Goal: Task Accomplishment & Management: Complete application form

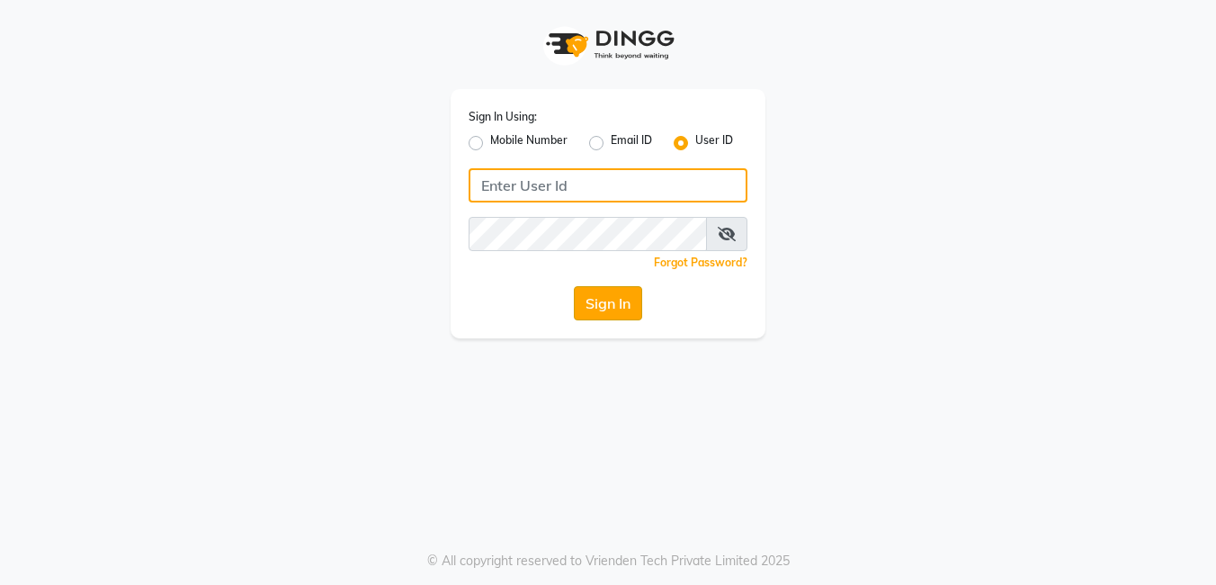
type input "Blush@123"
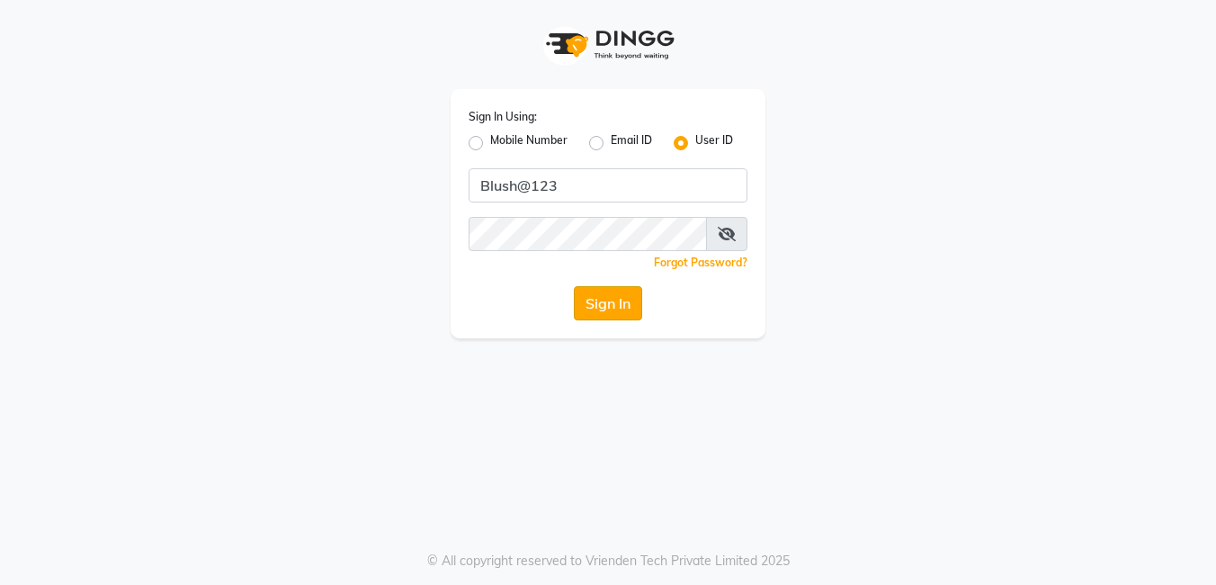
click at [613, 300] on button "Sign In" at bounding box center [608, 303] width 68 height 34
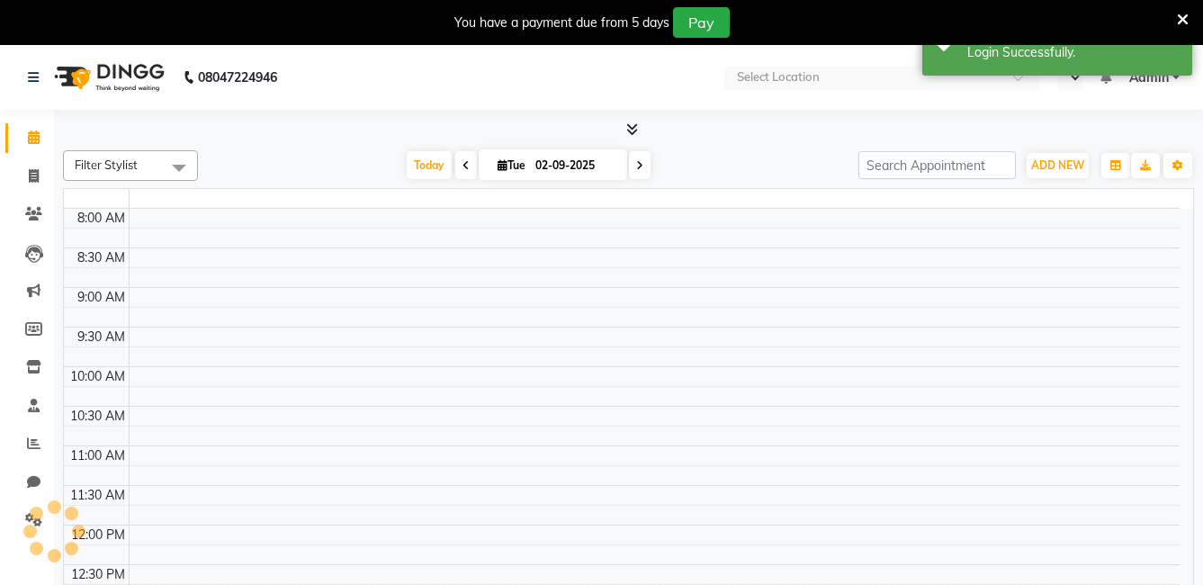
select select "en"
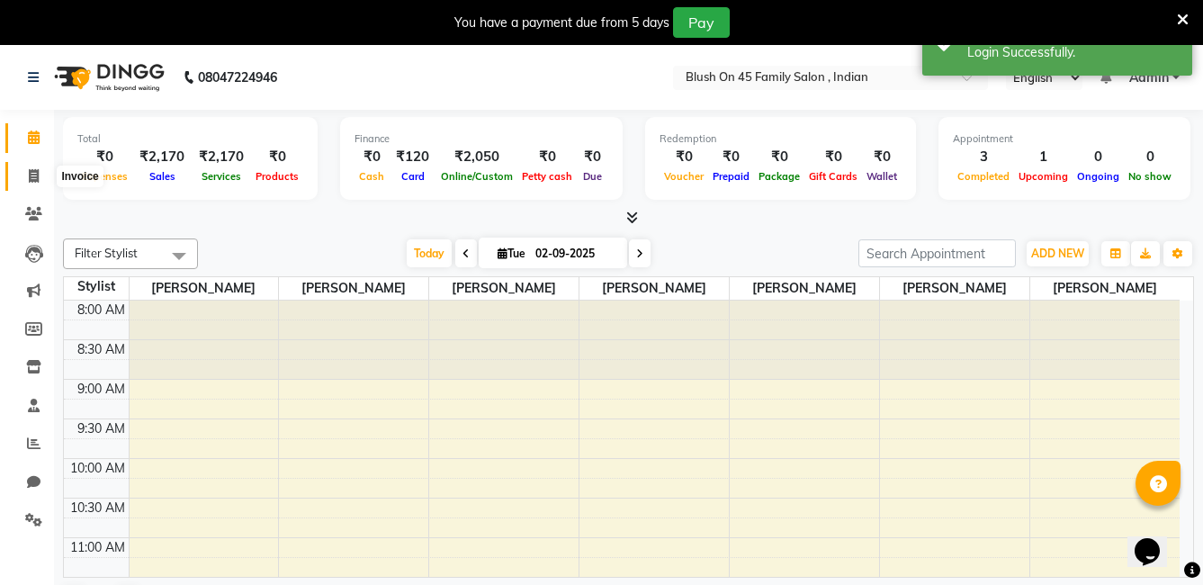
click at [42, 179] on span at bounding box center [33, 176] width 31 height 21
select select "service"
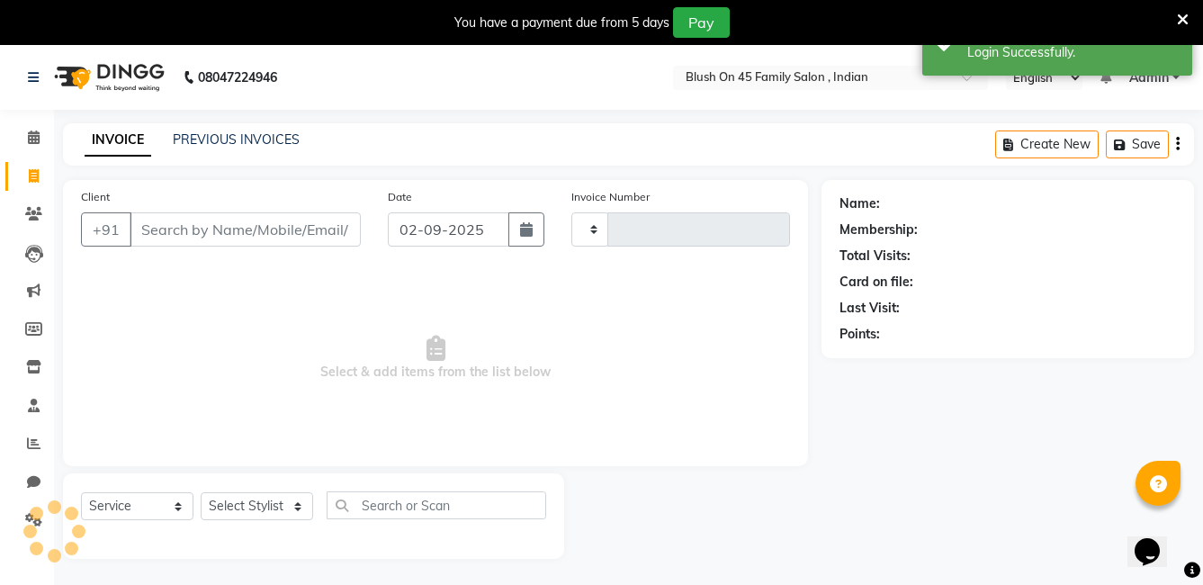
type input "0011"
select select "8921"
click at [219, 239] on input "Client" at bounding box center [245, 229] width 231 height 34
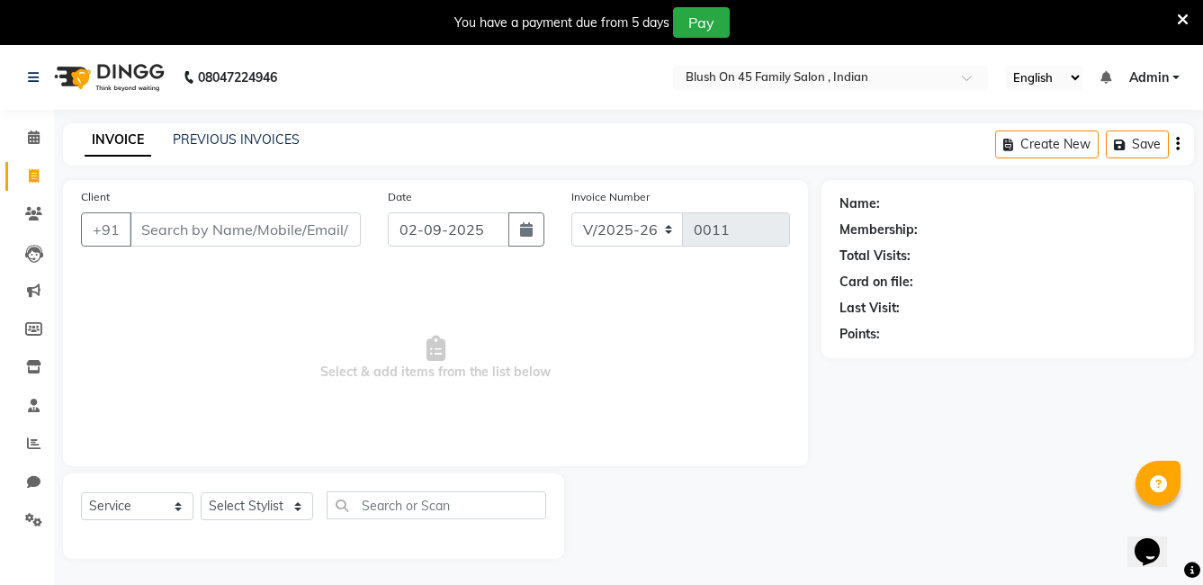
click at [232, 232] on input "Client" at bounding box center [245, 229] width 231 height 34
click at [211, 235] on input "Client" at bounding box center [245, 229] width 231 height 34
type input "9564169684"
click at [295, 234] on span "Add Client" at bounding box center [314, 229] width 71 height 18
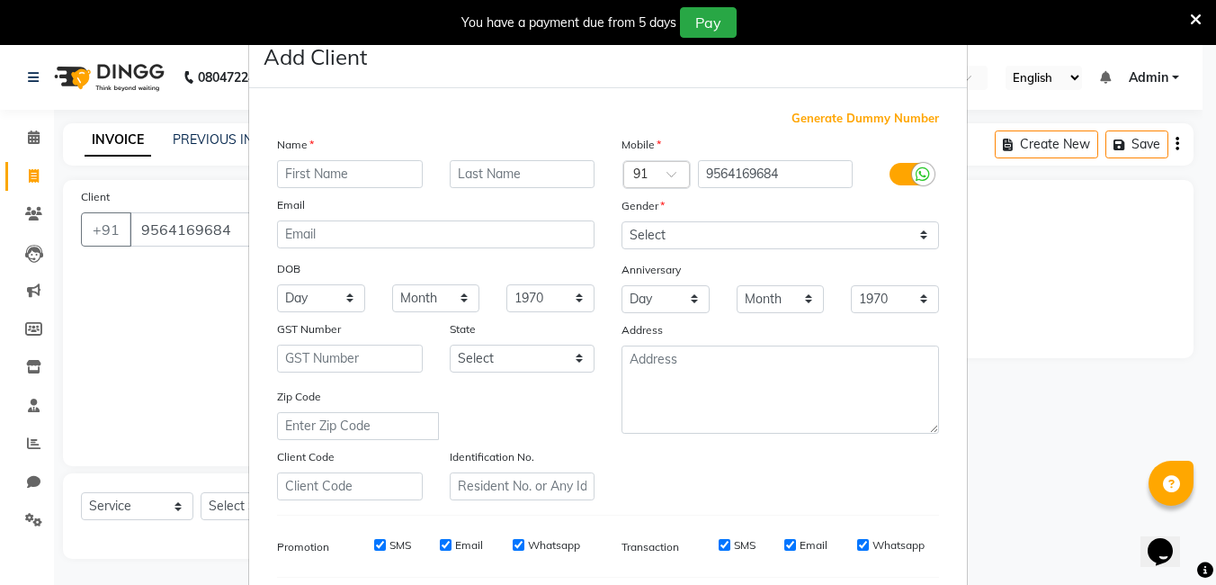
click at [298, 172] on input "text" at bounding box center [350, 174] width 146 height 28
type input "[PERSON_NAME]"
click at [918, 240] on select "Select [DEMOGRAPHIC_DATA] [DEMOGRAPHIC_DATA] Other Prefer Not To Say" at bounding box center [781, 235] width 318 height 28
select select "[DEMOGRAPHIC_DATA]"
click at [622, 221] on select "Select [DEMOGRAPHIC_DATA] [DEMOGRAPHIC_DATA] Other Prefer Not To Say" at bounding box center [781, 235] width 318 height 28
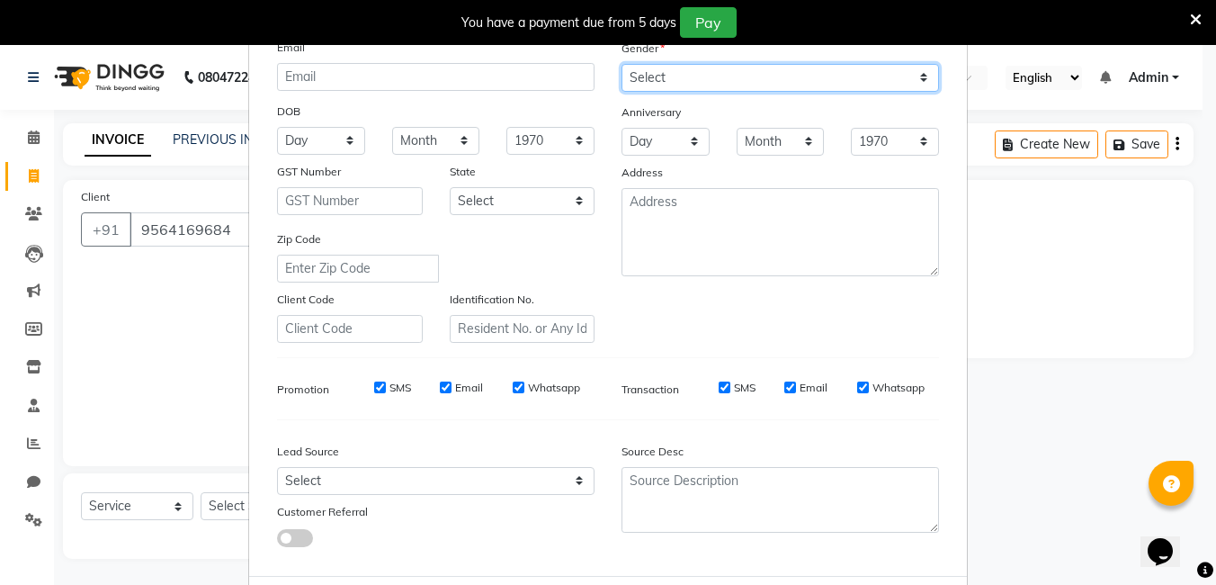
scroll to position [180, 0]
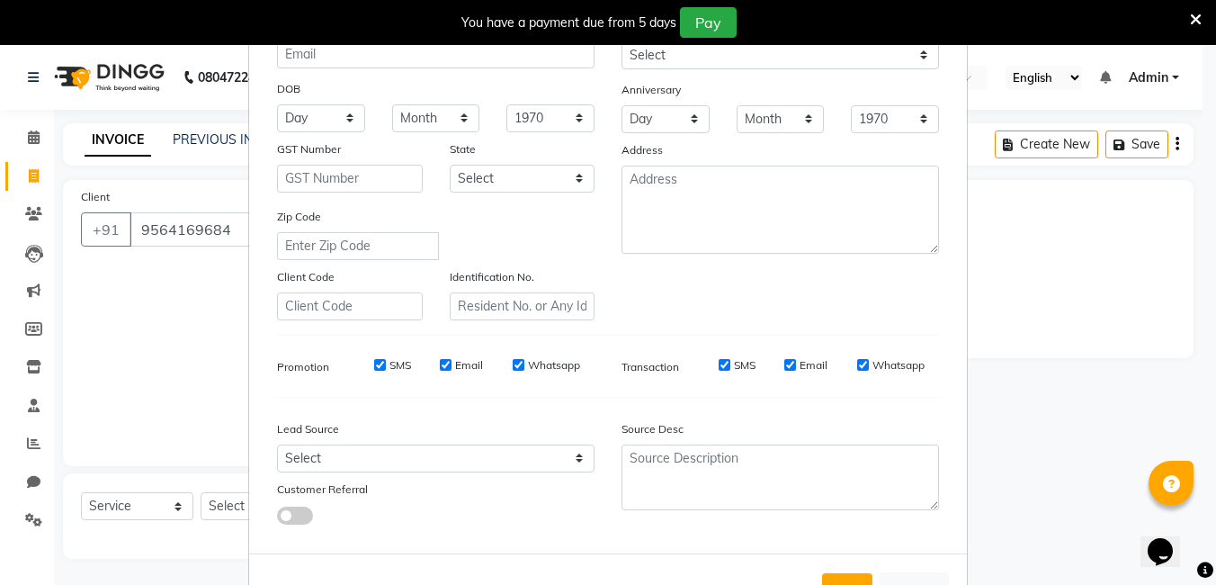
click at [785, 366] on input "Email" at bounding box center [791, 365] width 12 height 12
checkbox input "false"
click at [445, 364] on input "Email" at bounding box center [446, 365] width 12 height 12
checkbox input "false"
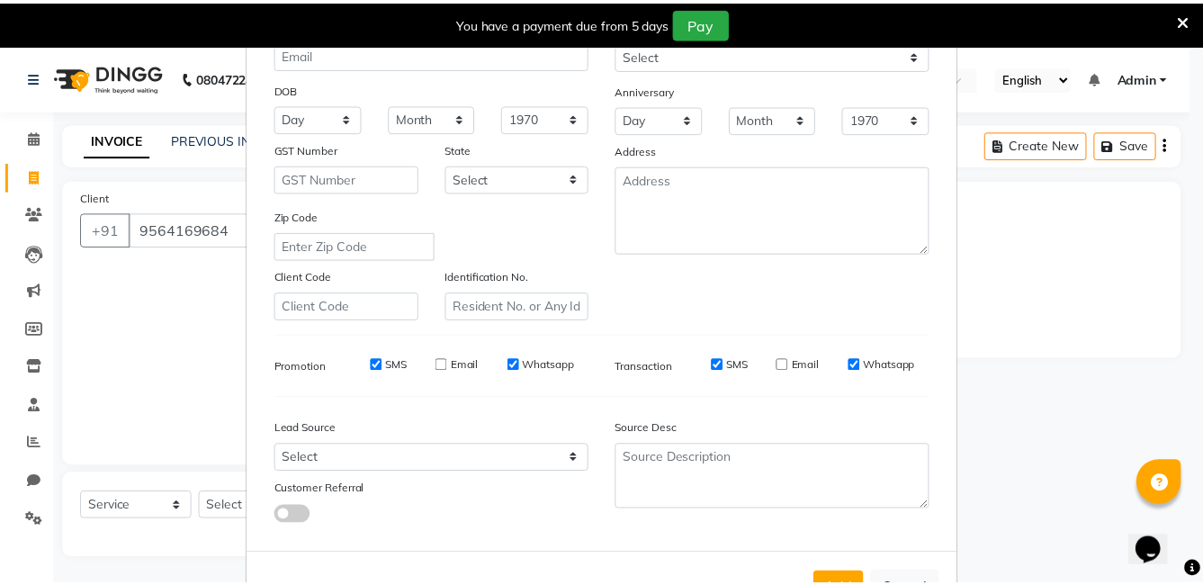
scroll to position [246, 0]
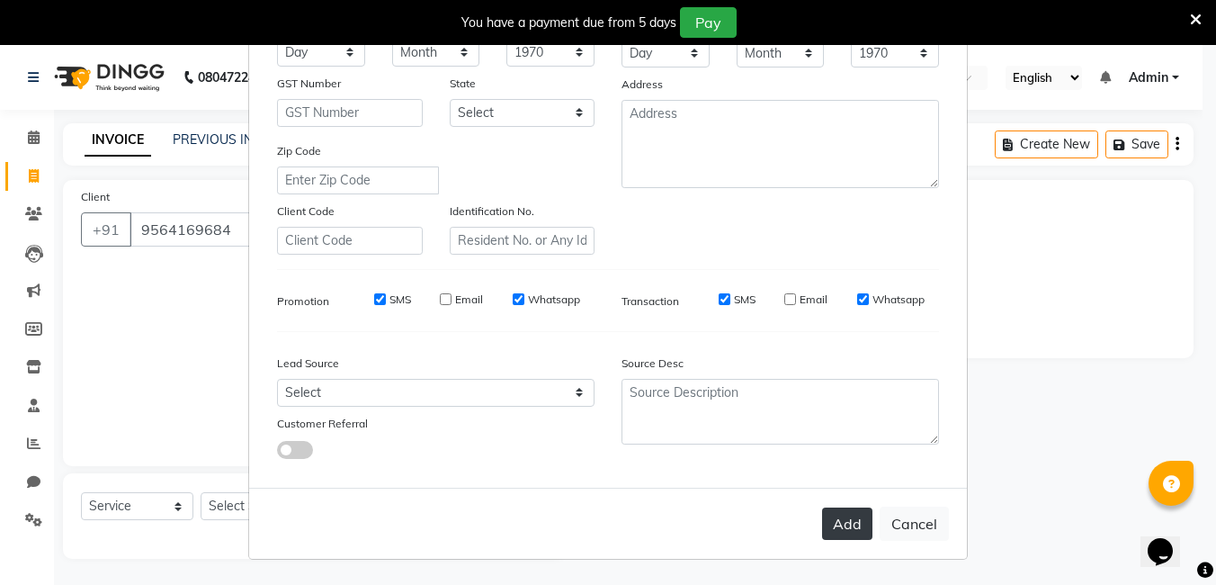
click at [857, 525] on button "Add" at bounding box center [847, 523] width 50 height 32
select select
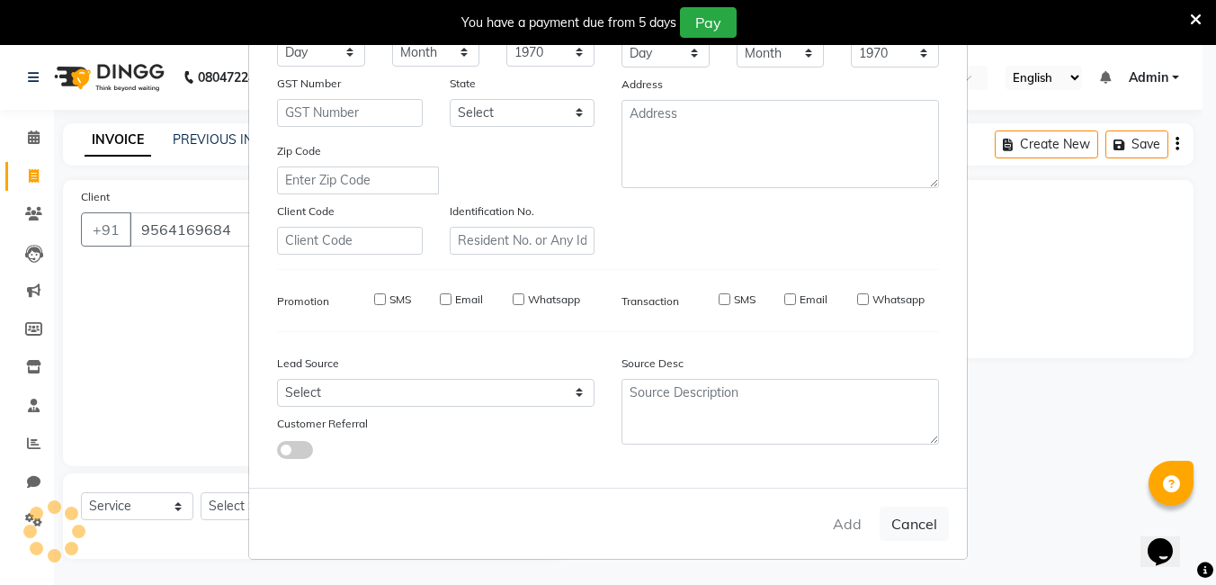
select select
checkbox input "false"
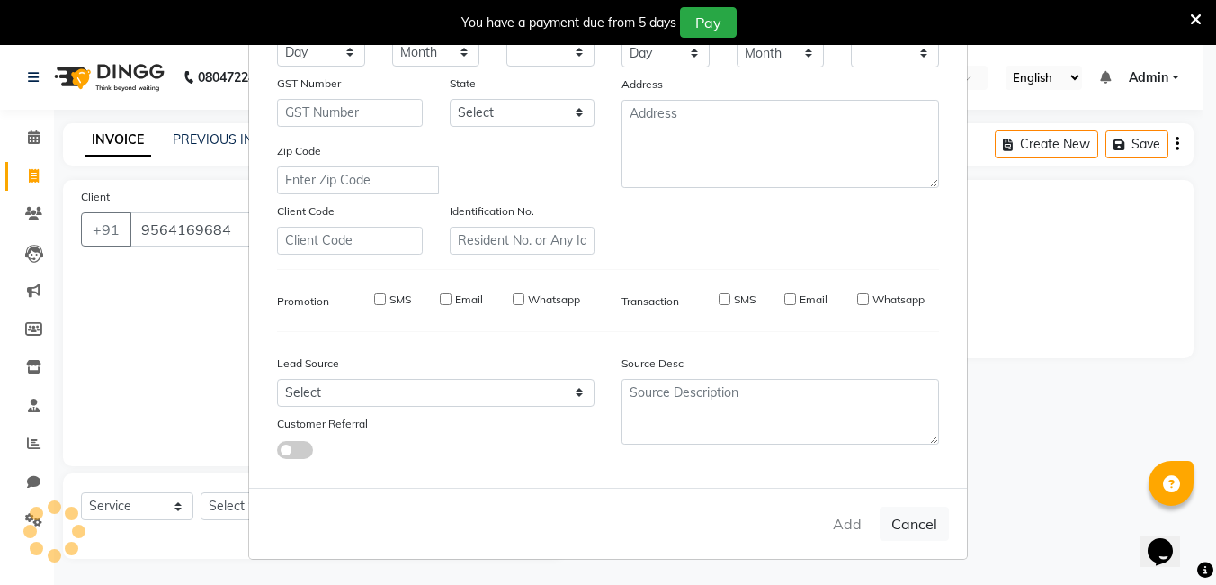
checkbox input "false"
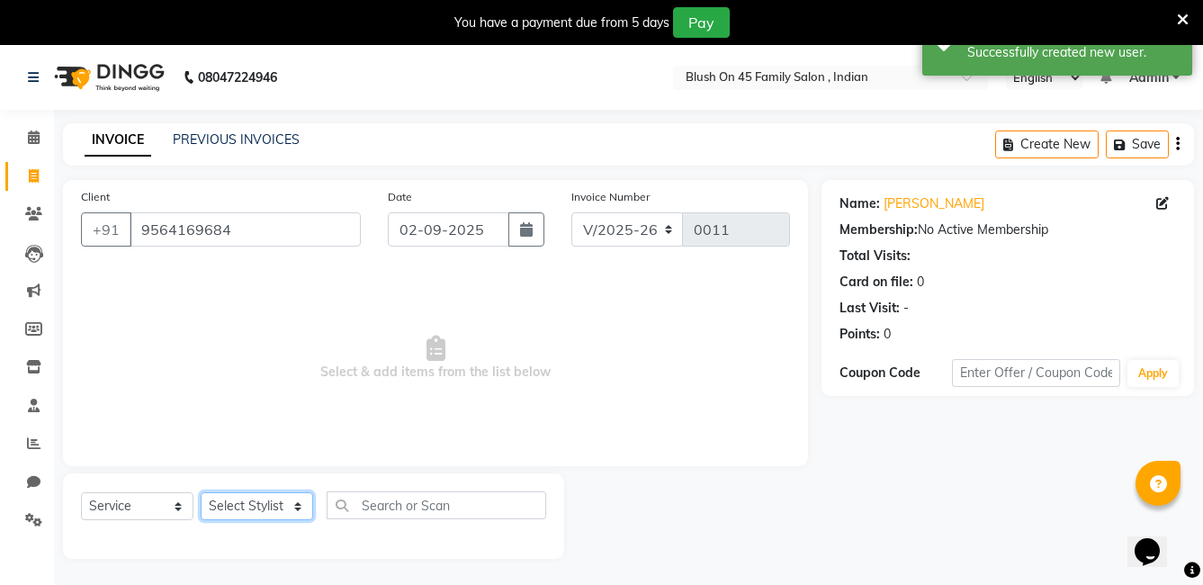
click at [295, 509] on select "Select Stylist ALO [PERSON_NAME] ARIPITA DAS [PERSON_NAME] [PERSON_NAME] [PERSO…" at bounding box center [257, 506] width 112 height 28
select select "90289"
click at [201, 492] on select "Select Stylist ALO [PERSON_NAME] ARIPITA DAS [PERSON_NAME] [PERSON_NAME] [PERSO…" at bounding box center [257, 506] width 112 height 28
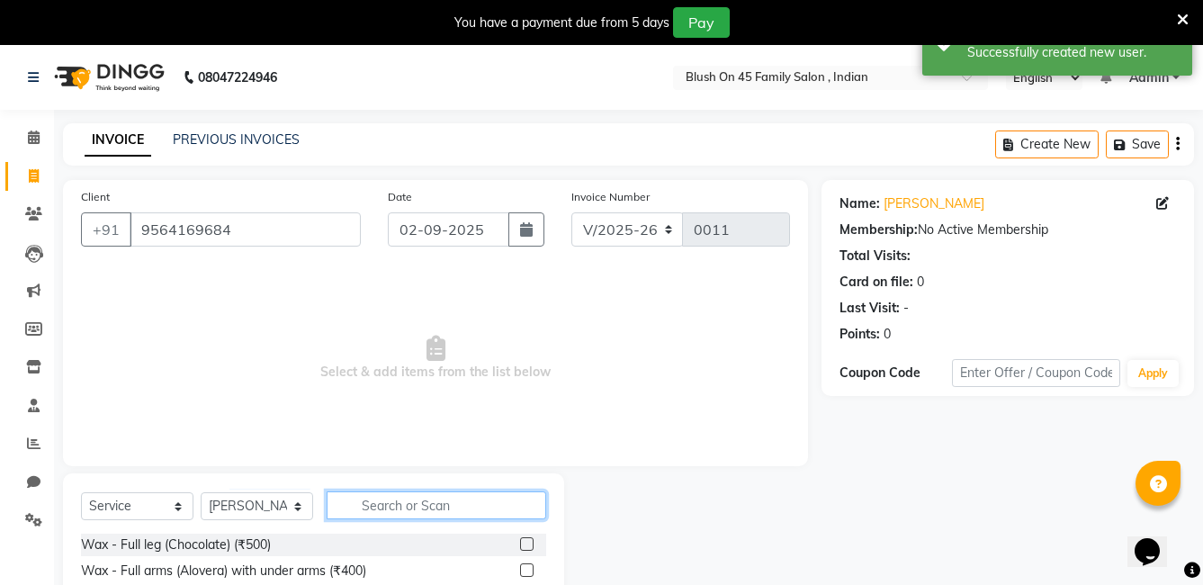
click at [372, 498] on input "text" at bounding box center [437, 505] width 220 height 28
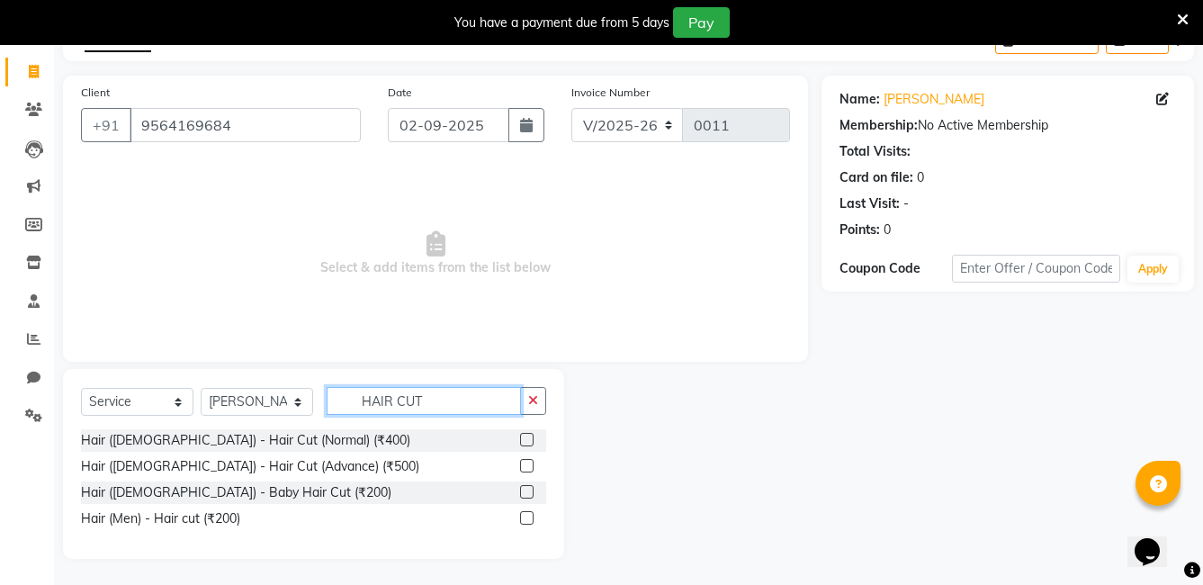
scroll to position [105, 0]
type input "HAIR CUT"
click at [525, 463] on label at bounding box center [526, 464] width 13 height 13
click at [525, 463] on input "checkbox" at bounding box center [526, 466] width 12 height 12
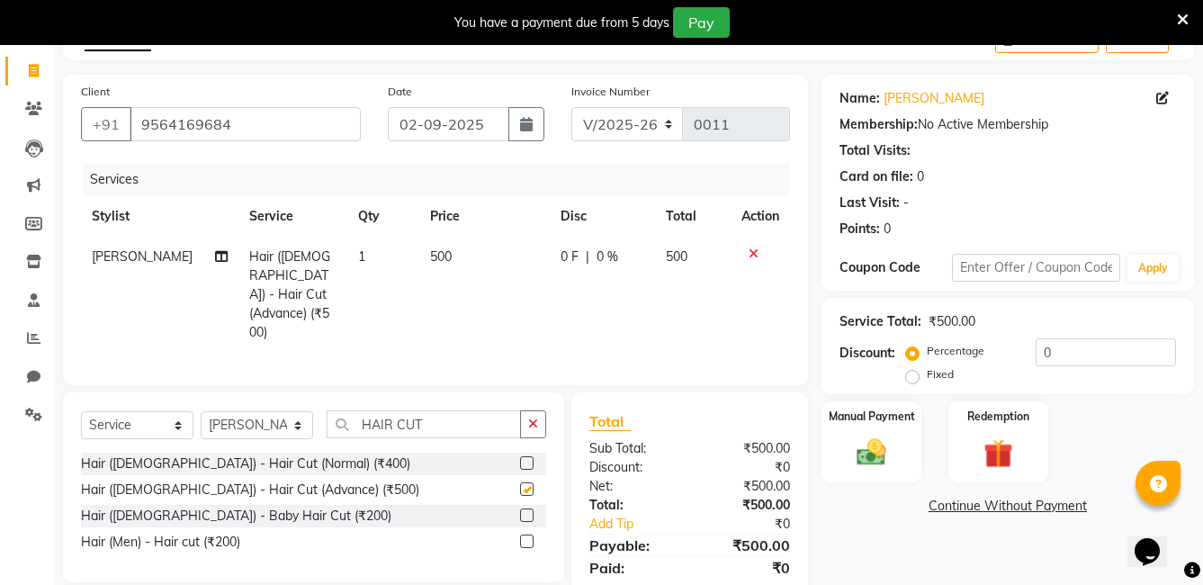
checkbox input "false"
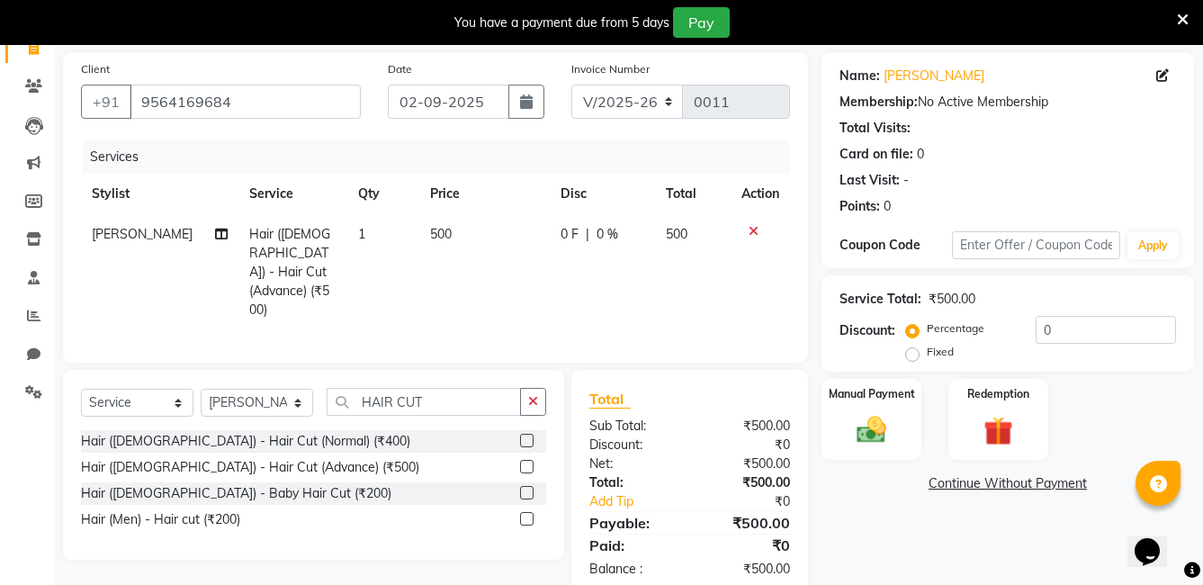
scroll to position [142, 0]
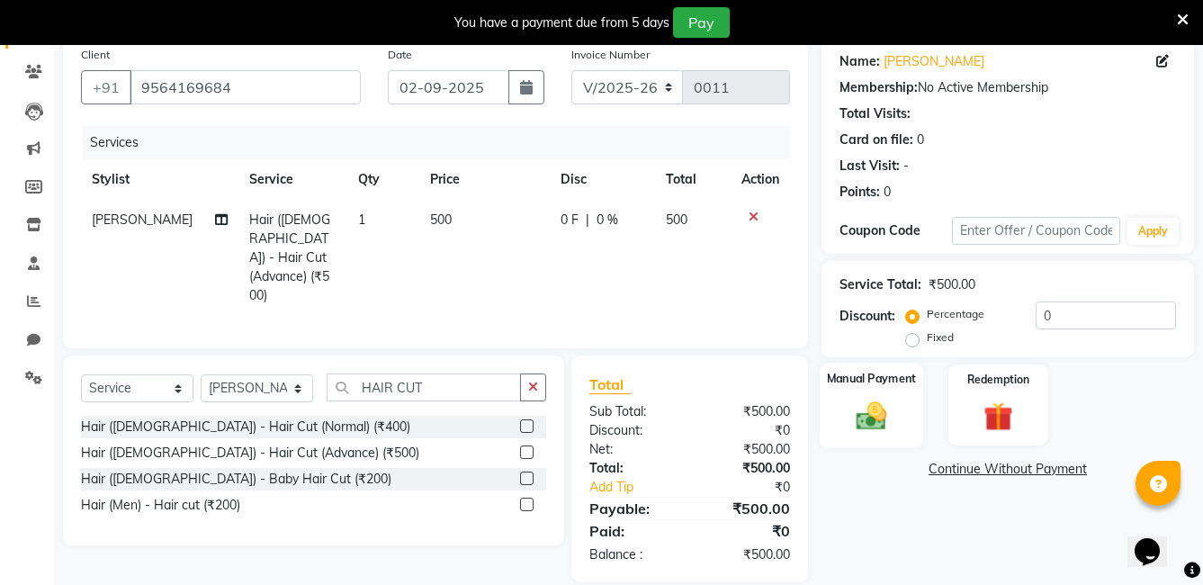
click at [875, 413] on img at bounding box center [871, 415] width 49 height 35
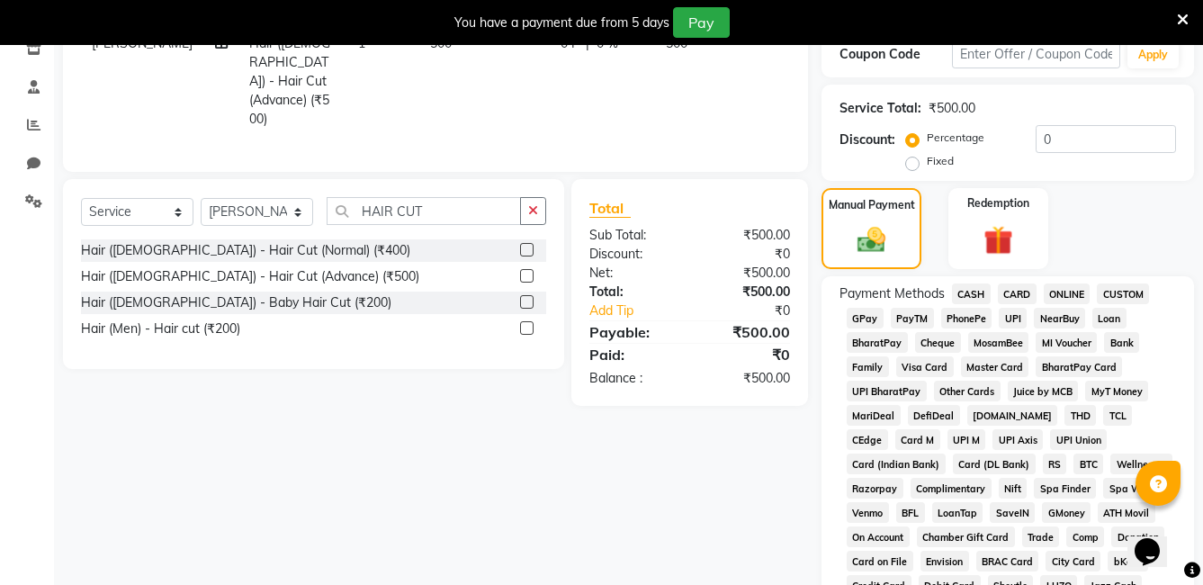
scroll to position [322, 0]
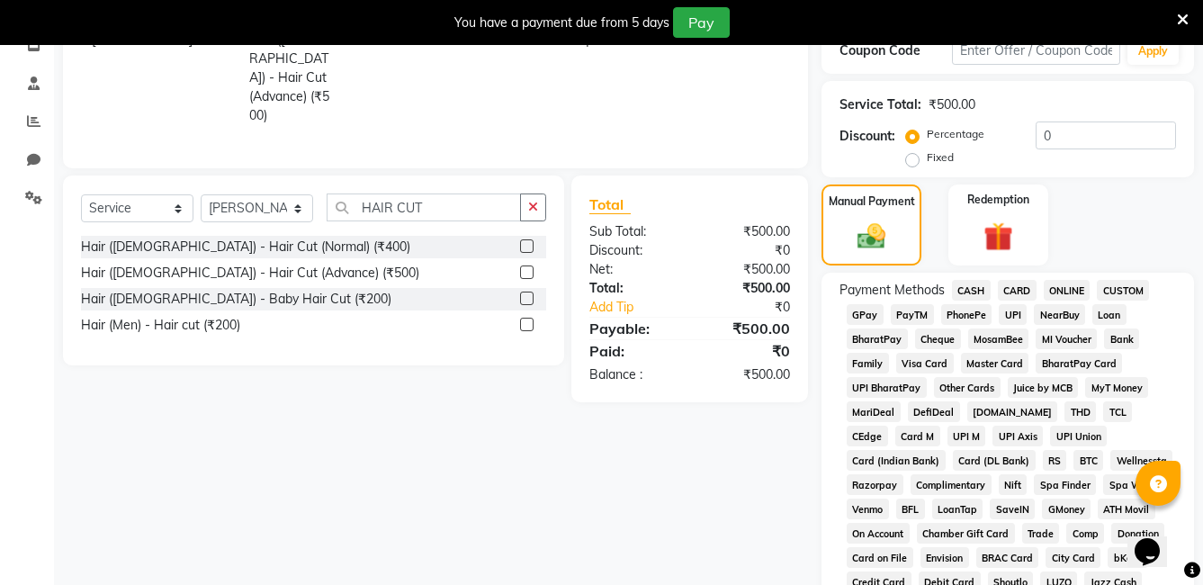
click at [1024, 289] on span "CARD" at bounding box center [1017, 290] width 39 height 21
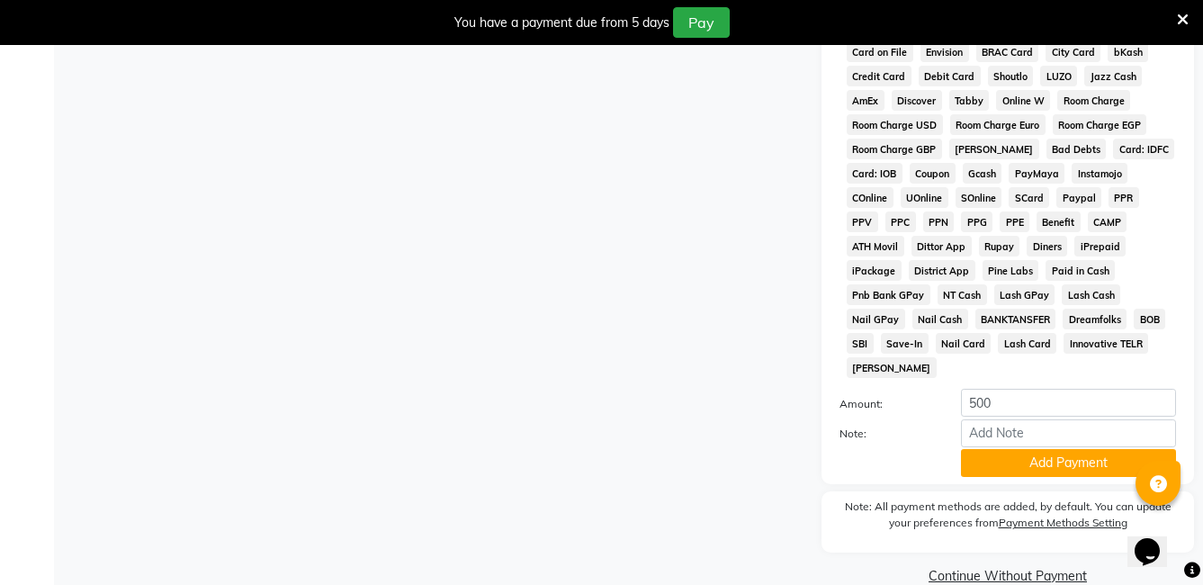
scroll to position [835, 0]
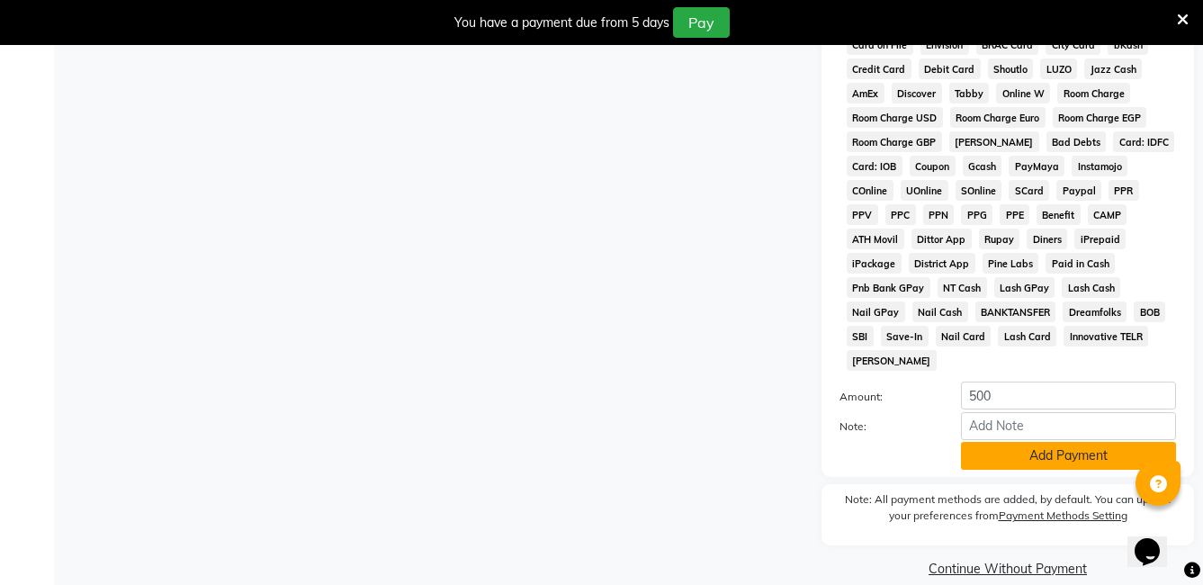
click at [1009, 442] on button "Add Payment" at bounding box center [1068, 456] width 215 height 28
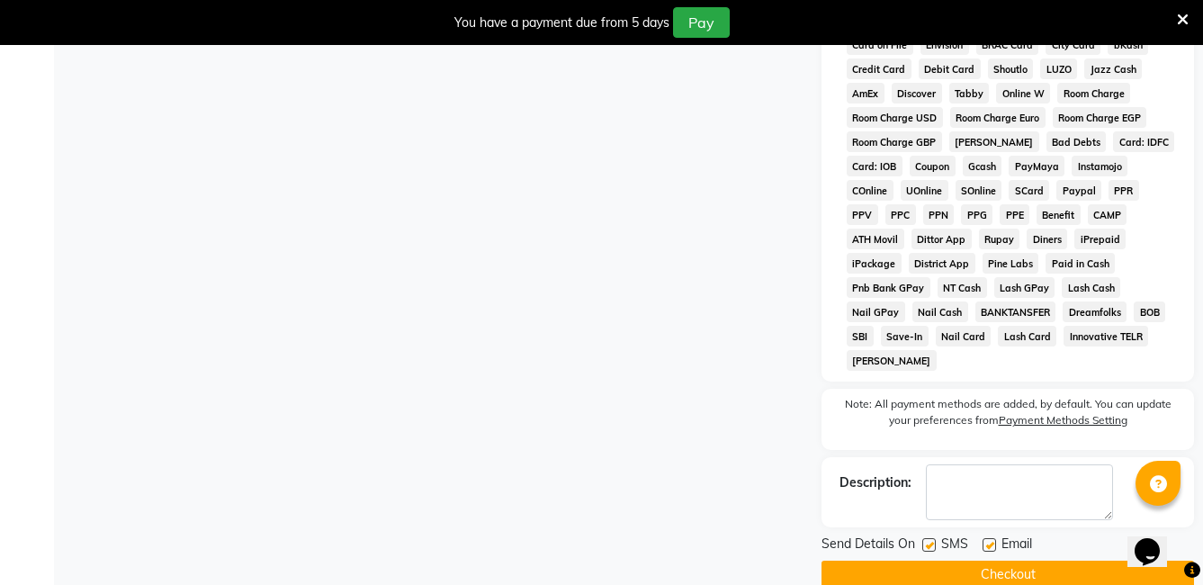
click at [988, 538] on label at bounding box center [988, 544] width 13 height 13
click at [988, 540] on input "checkbox" at bounding box center [988, 546] width 12 height 12
checkbox input "false"
click at [995, 561] on button "Checkout" at bounding box center [1007, 575] width 372 height 28
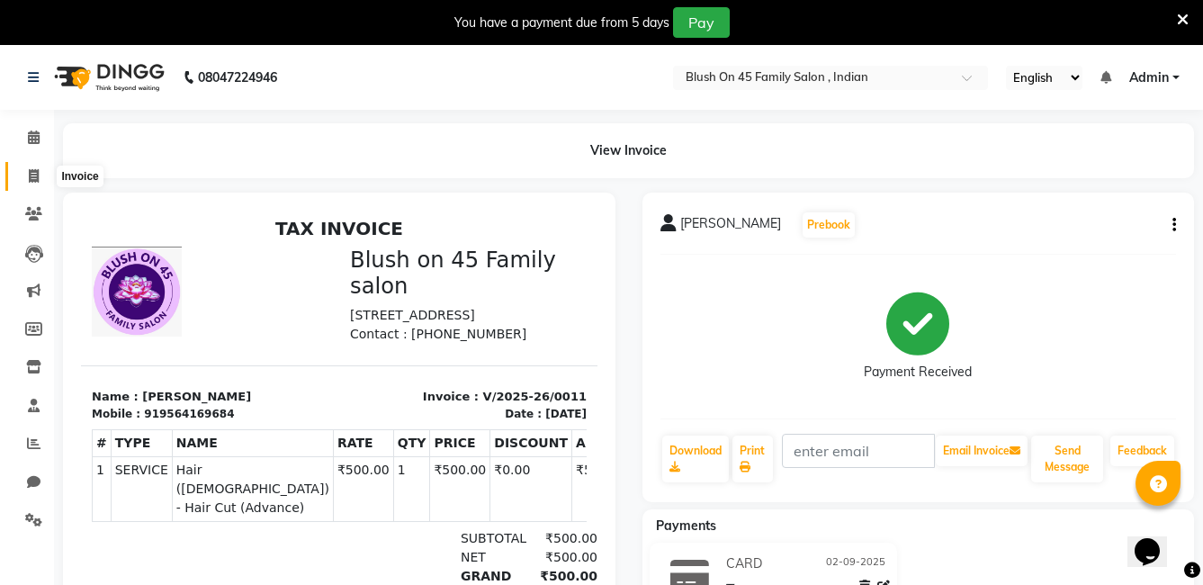
click at [36, 166] on span at bounding box center [33, 176] width 31 height 21
select select "service"
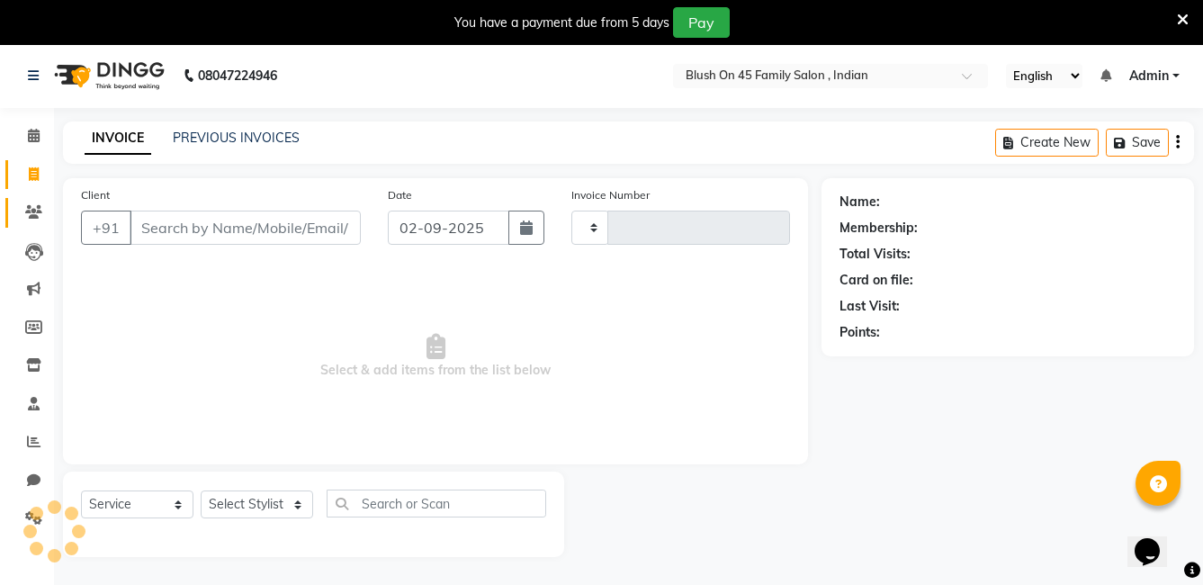
type input "0012"
select select "8921"
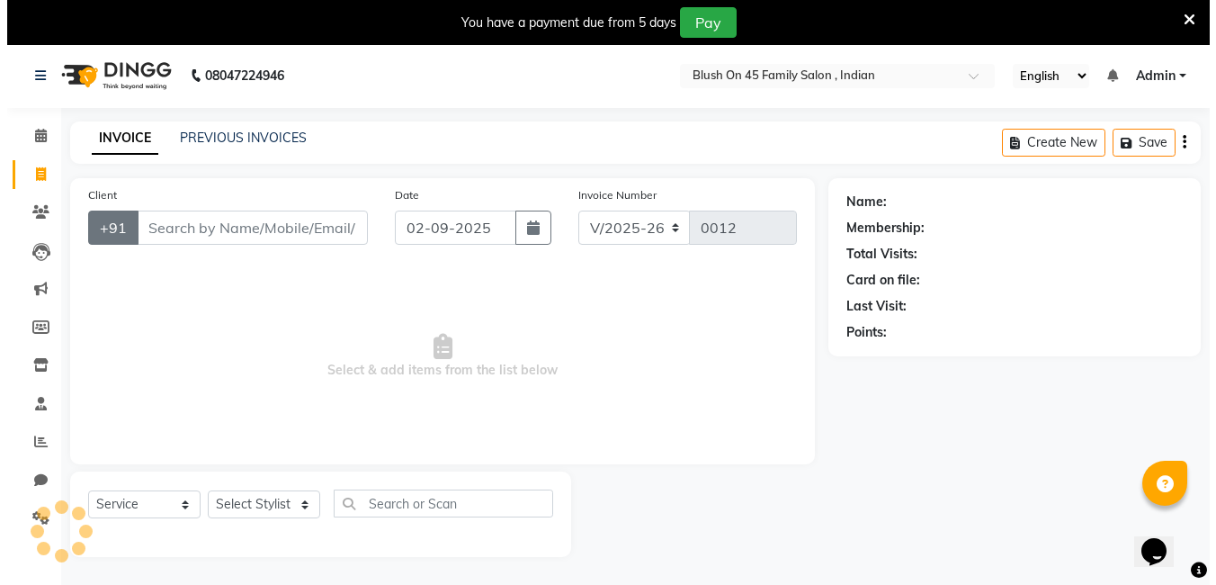
scroll to position [45, 0]
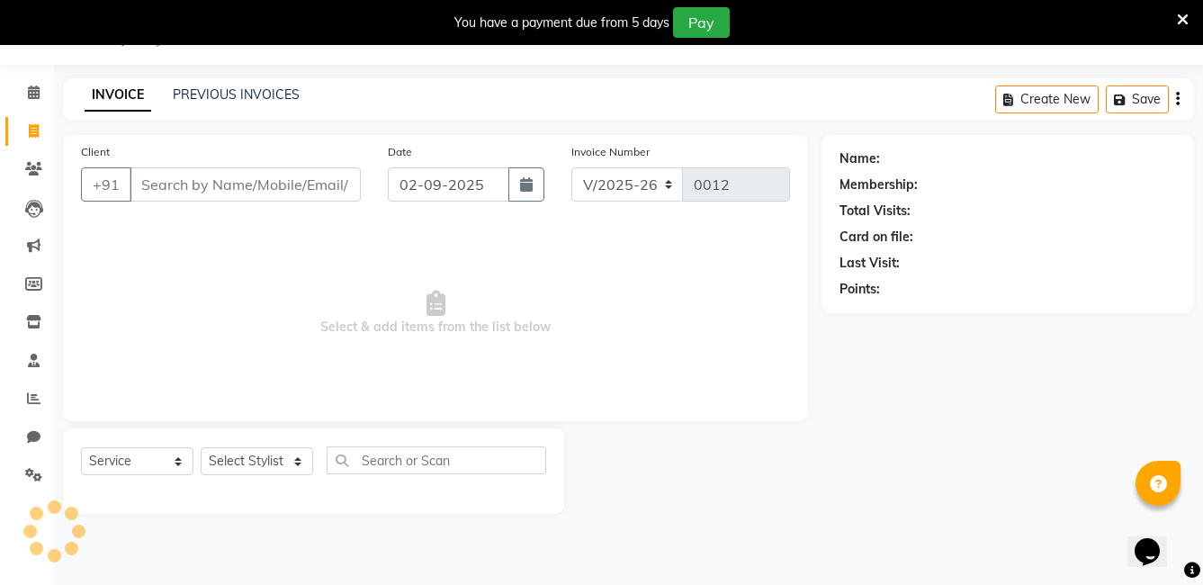
click at [168, 189] on input "Client" at bounding box center [245, 184] width 231 height 34
type input "8961026392"
click at [336, 180] on span "Add Client" at bounding box center [314, 184] width 71 height 18
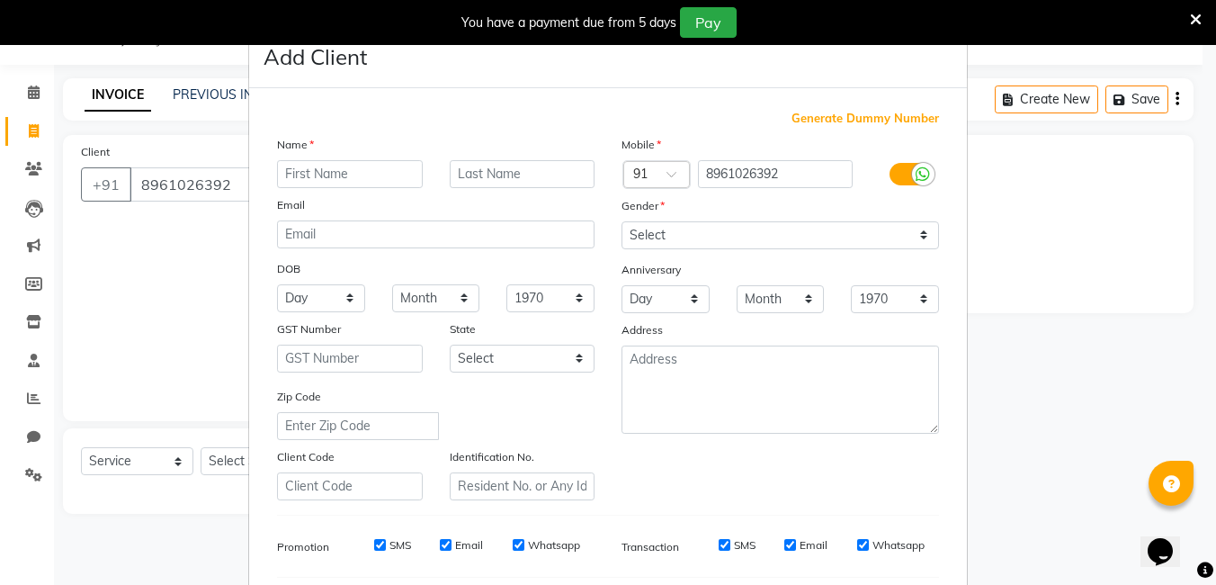
click at [338, 177] on input "text" at bounding box center [350, 174] width 146 height 28
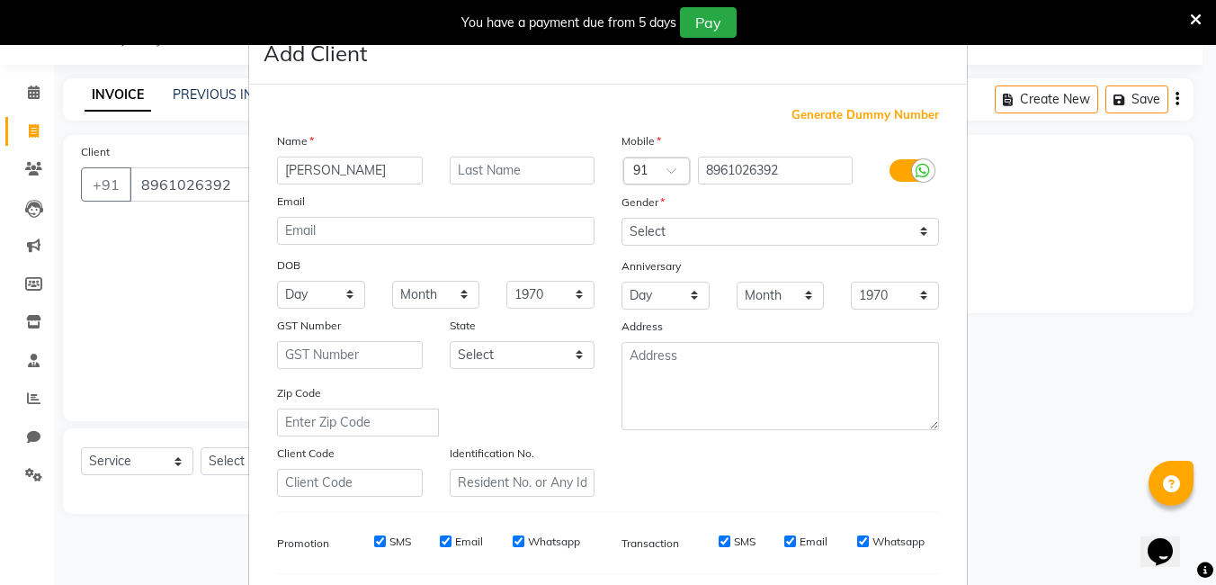
scroll to position [0, 0]
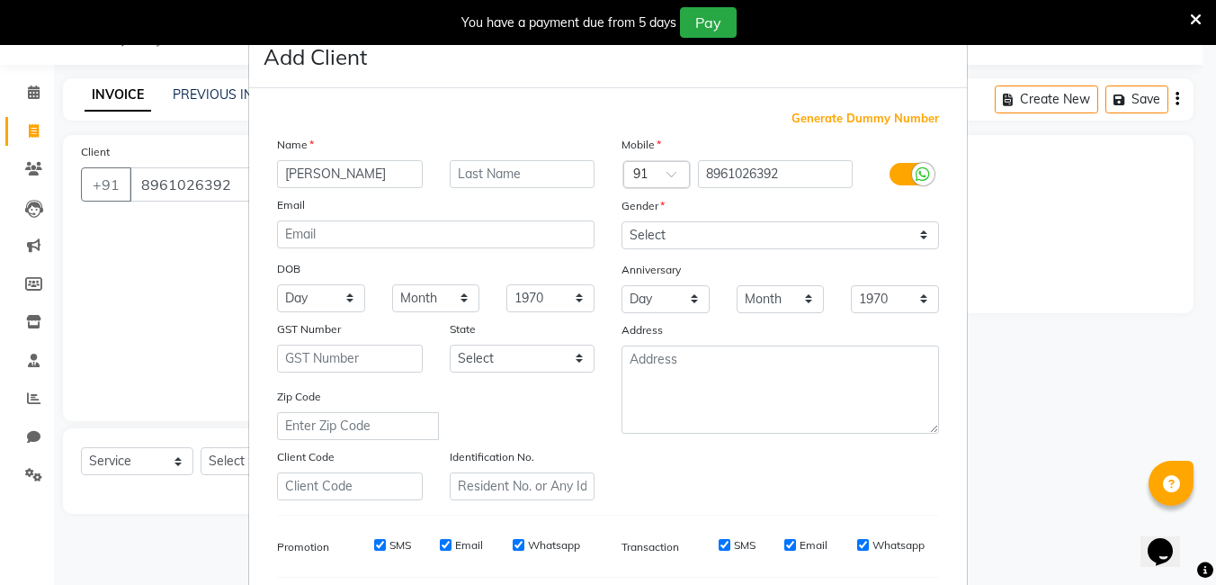
type input "[PERSON_NAME]"
click at [915, 240] on select "Select [DEMOGRAPHIC_DATA] [DEMOGRAPHIC_DATA] Other Prefer Not To Say" at bounding box center [781, 235] width 318 height 28
select select "[DEMOGRAPHIC_DATA]"
click at [622, 221] on select "Select [DEMOGRAPHIC_DATA] [DEMOGRAPHIC_DATA] Other Prefer Not To Say" at bounding box center [781, 235] width 318 height 28
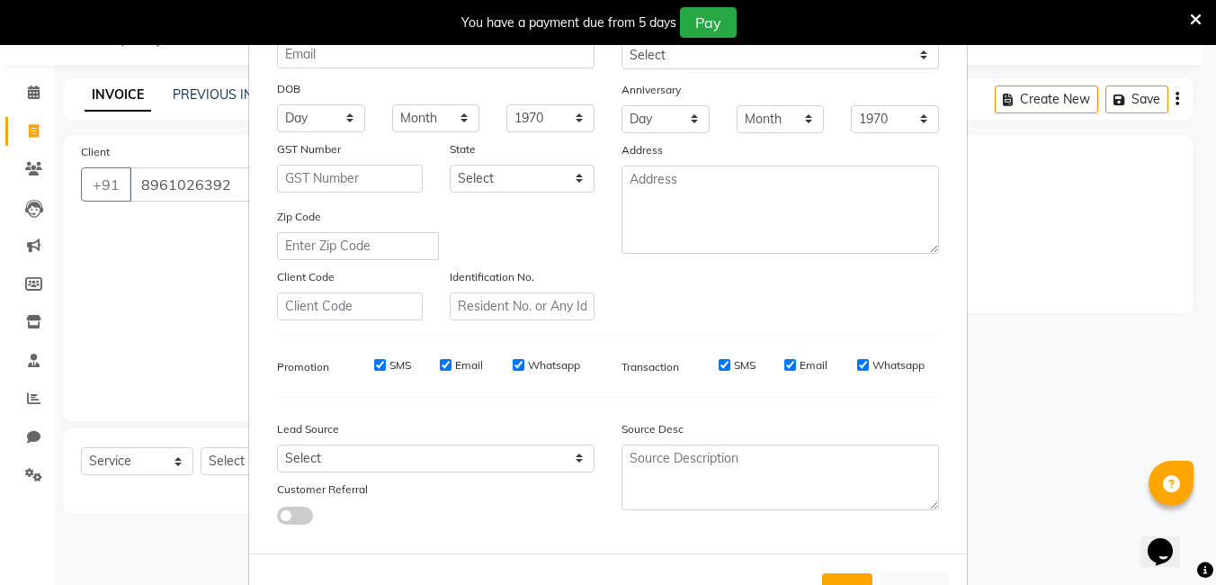
click at [800, 365] on label "Email" at bounding box center [814, 365] width 28 height 16
click at [794, 365] on input "Email" at bounding box center [791, 365] width 12 height 12
checkbox input "false"
click at [448, 365] on div "Email" at bounding box center [461, 365] width 43 height 16
click at [445, 365] on input "Email" at bounding box center [446, 365] width 12 height 12
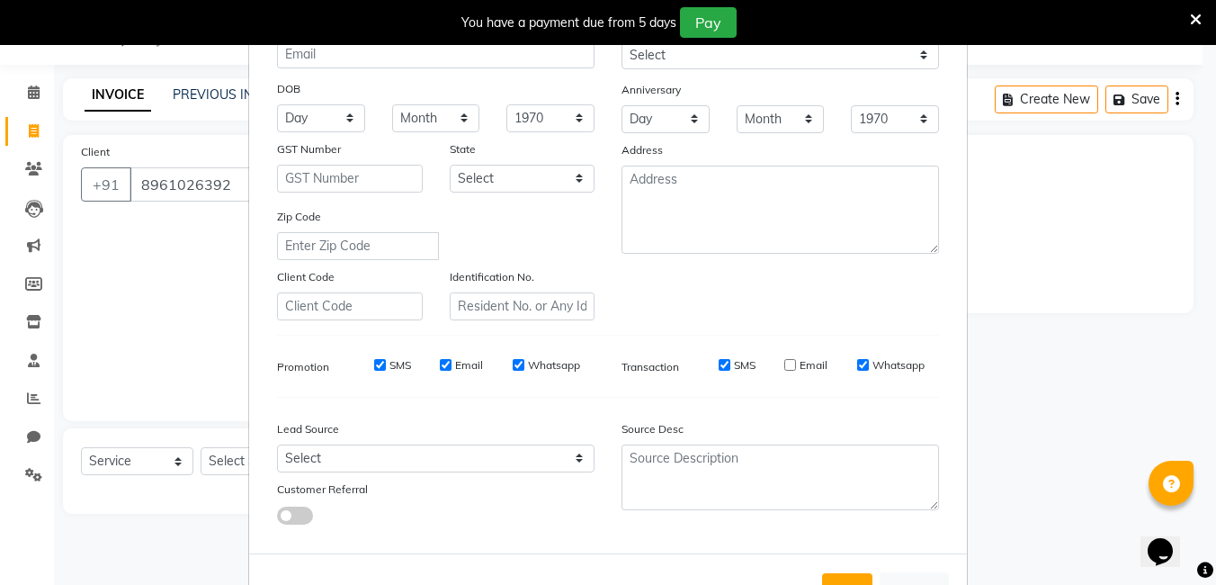
checkbox input "false"
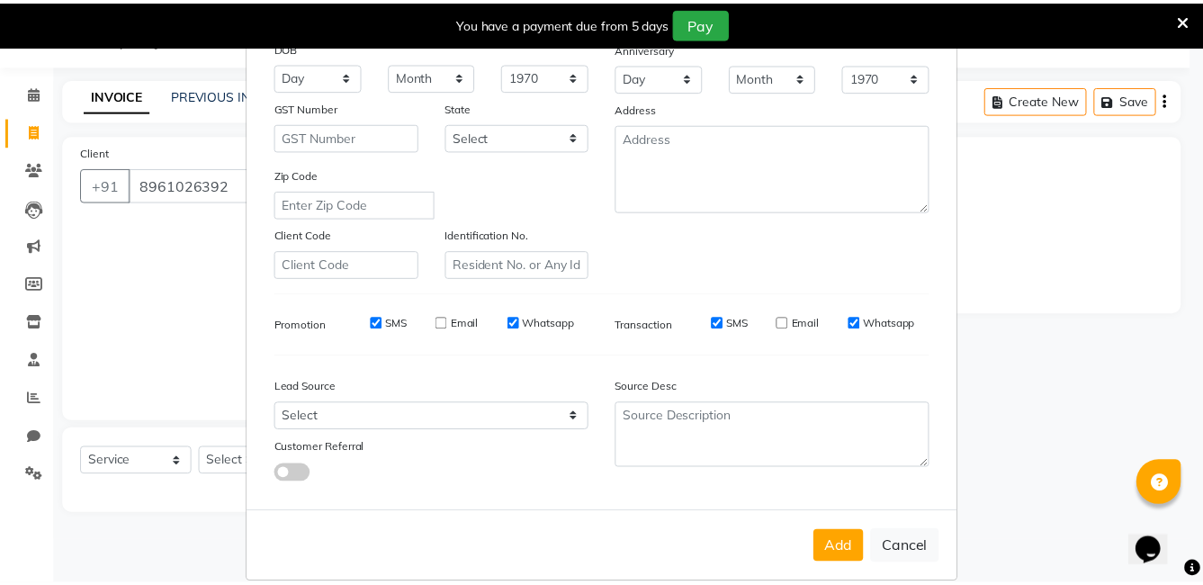
scroll to position [246, 0]
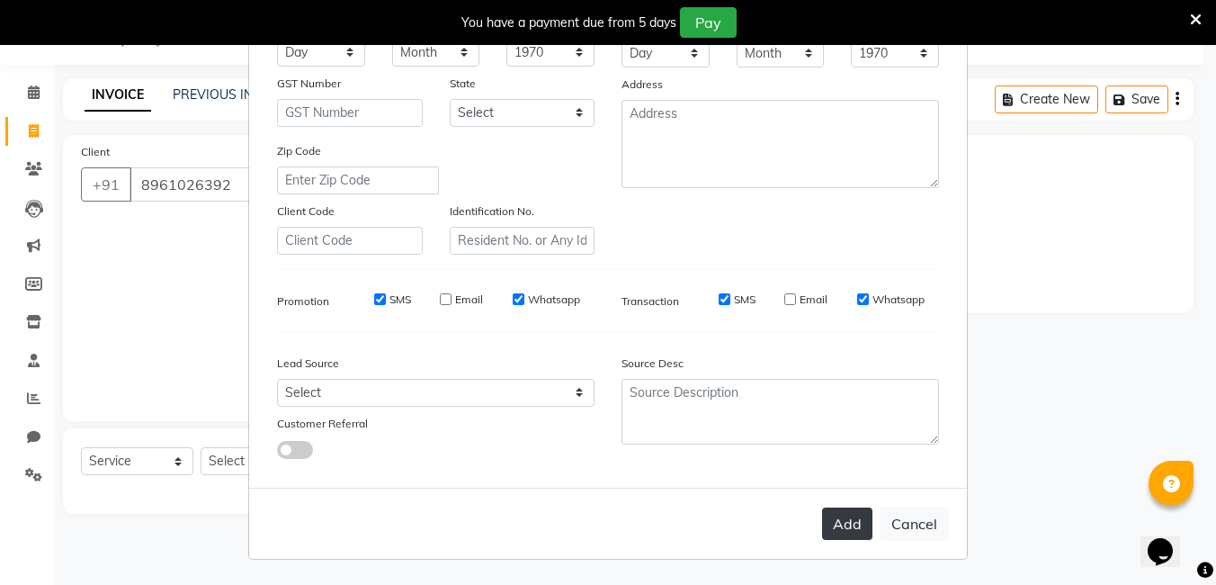
click at [837, 531] on button "Add" at bounding box center [847, 523] width 50 height 32
select select
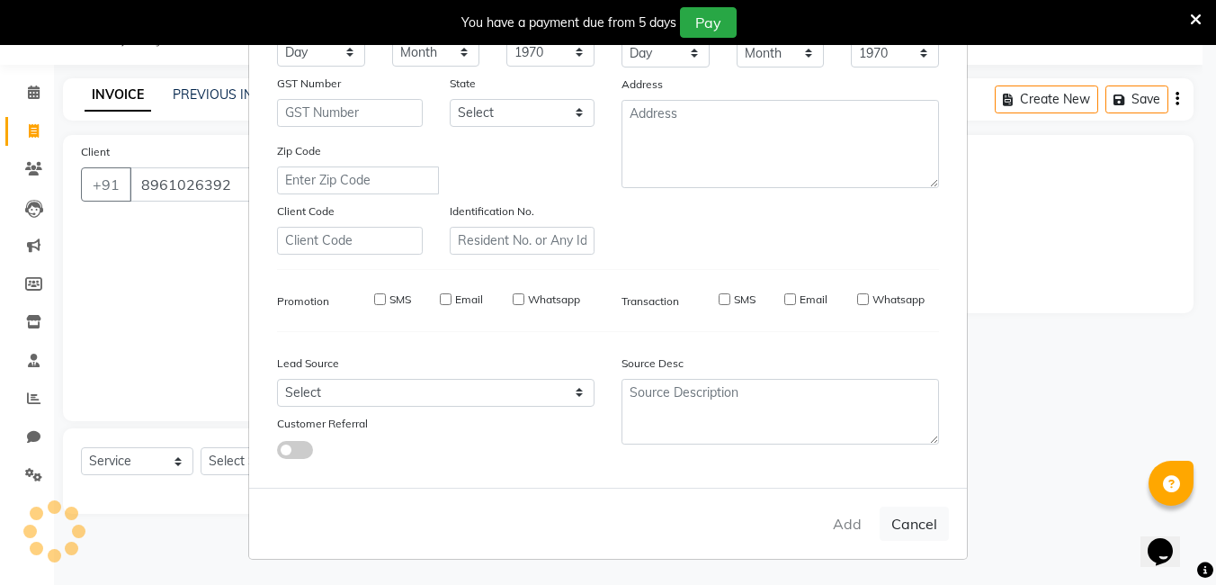
select select
checkbox input "false"
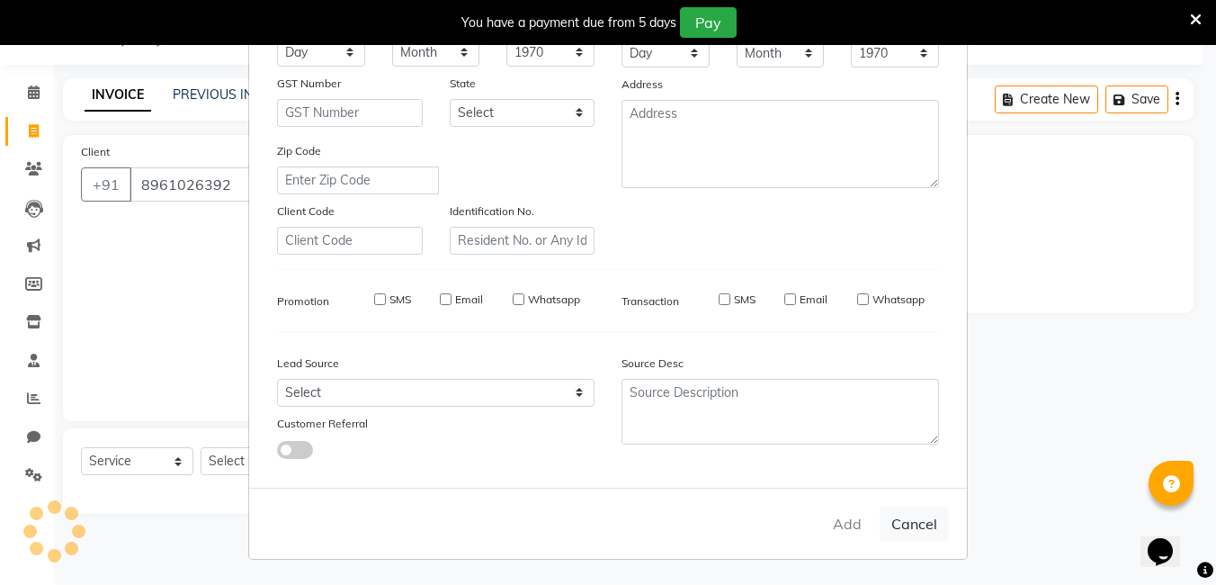
checkbox input "false"
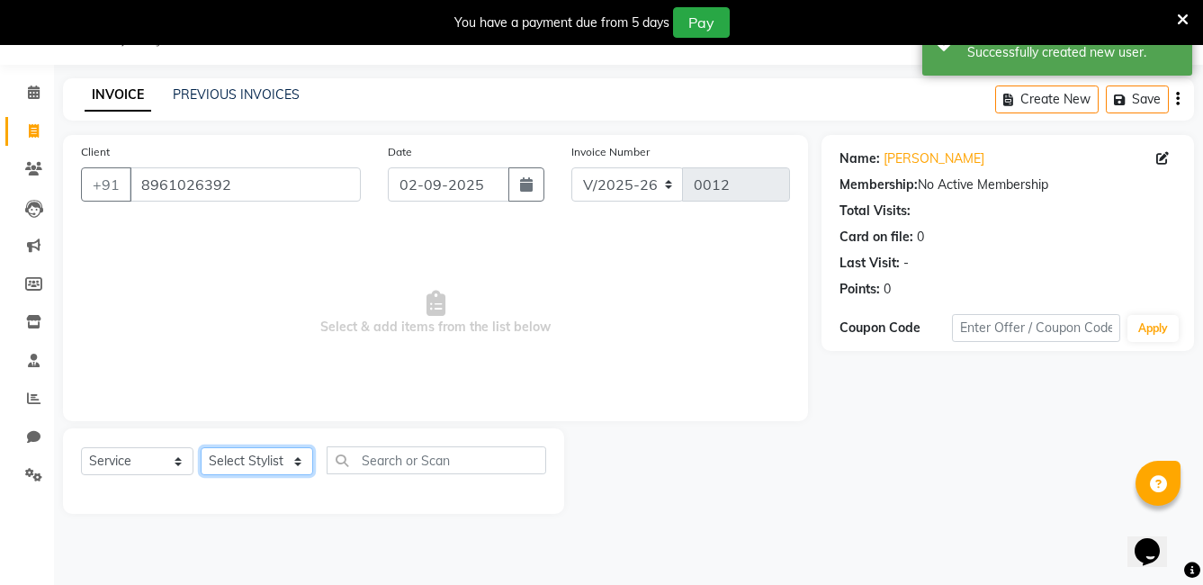
click at [299, 462] on select "Select Stylist ALO [PERSON_NAME] ARIPITA DAS [PERSON_NAME] [PERSON_NAME] [PERSO…" at bounding box center [257, 461] width 112 height 28
select select "90287"
click at [201, 447] on select "Select Stylist ALO [PERSON_NAME] ARIPITA DAS [PERSON_NAME] [PERSON_NAME] [PERSO…" at bounding box center [257, 461] width 112 height 28
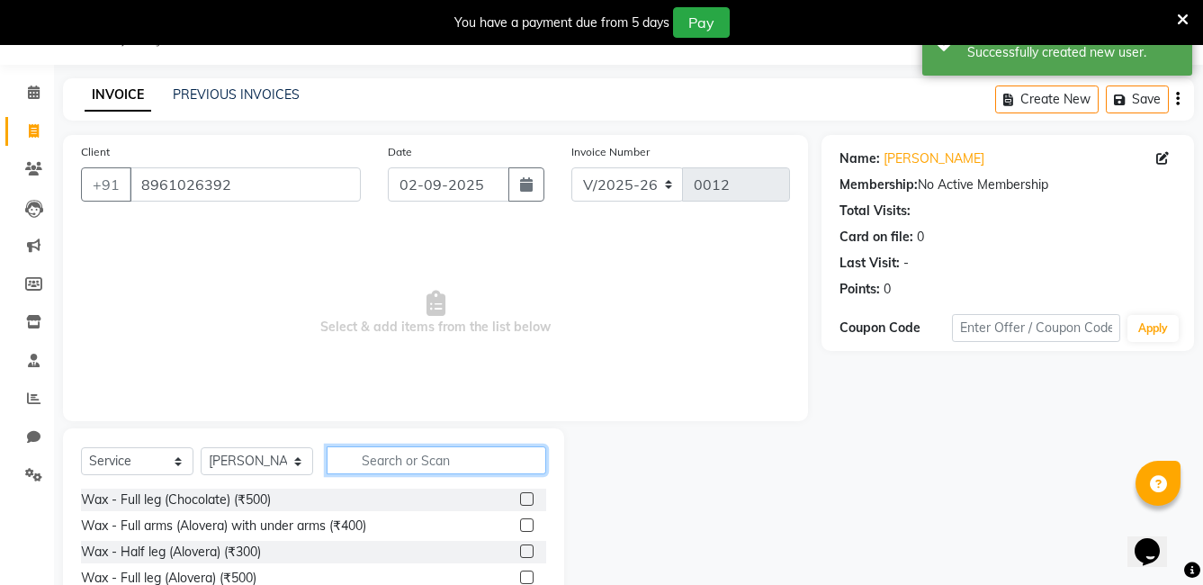
click at [405, 470] on input "text" at bounding box center [437, 460] width 220 height 28
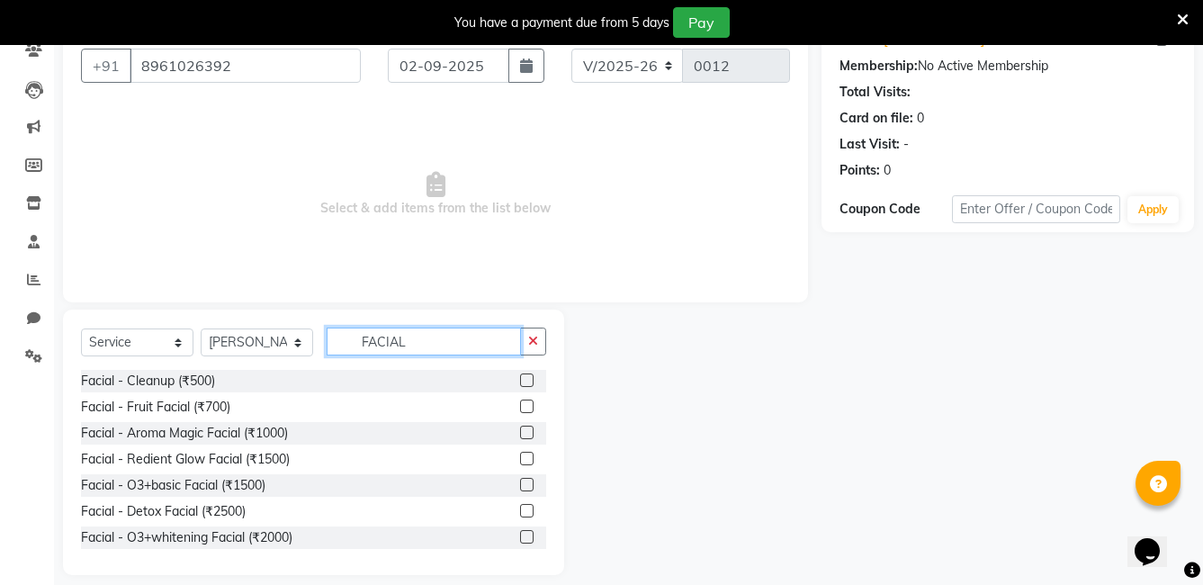
scroll to position [181, 0]
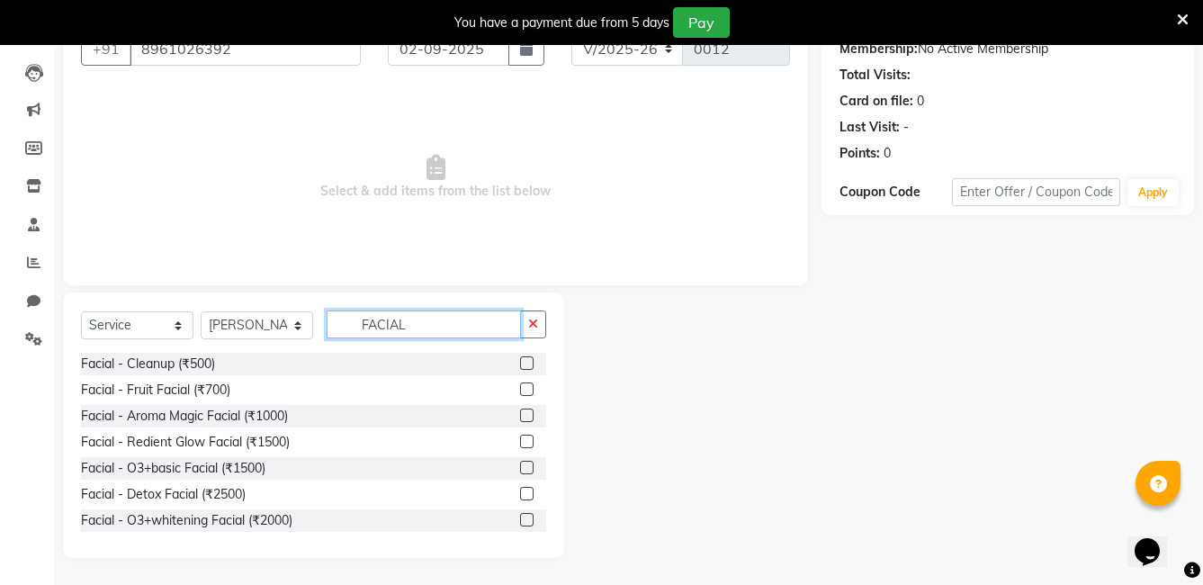
type input "FACIAL"
click at [520, 415] on label at bounding box center [526, 414] width 13 height 13
click at [520, 415] on input "checkbox" at bounding box center [526, 416] width 12 height 12
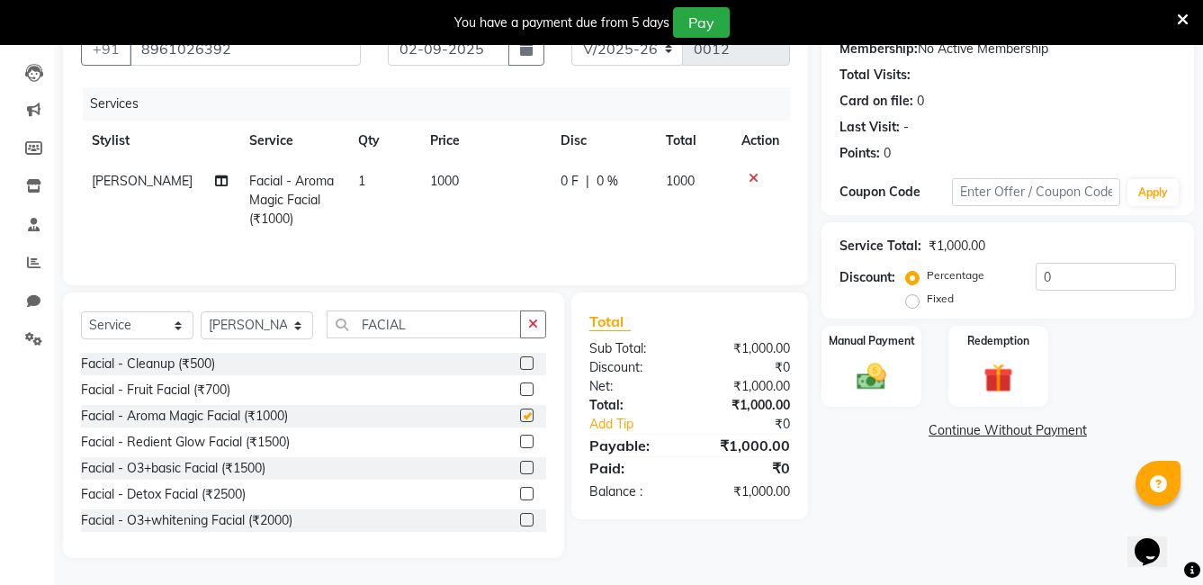
checkbox input "false"
click at [458, 325] on input "FACIAL" at bounding box center [424, 324] width 194 height 28
type input "F"
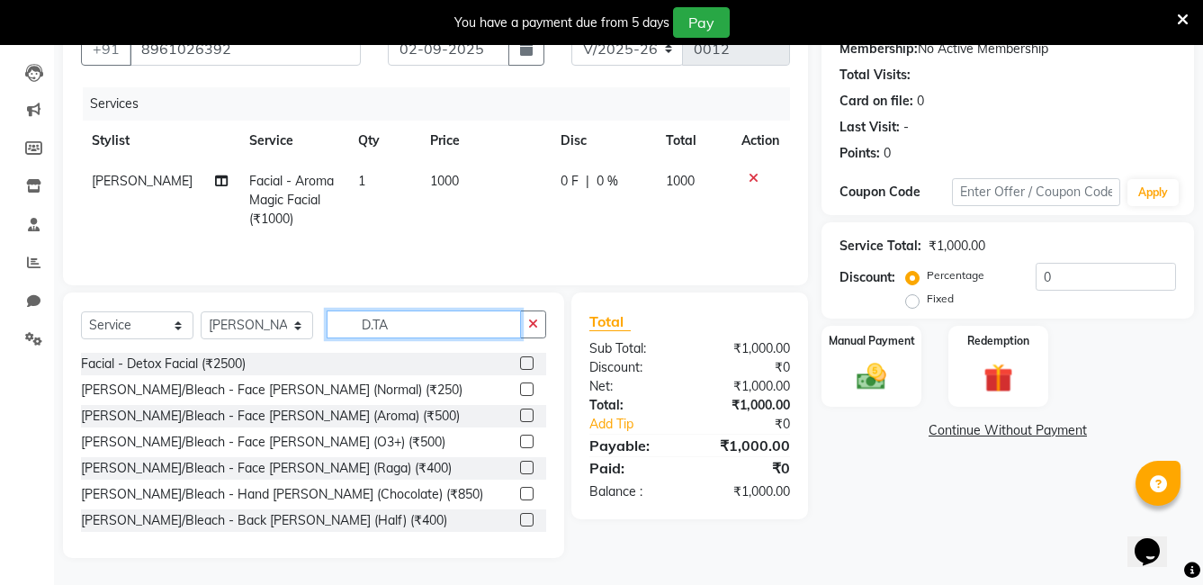
scroll to position [157, 0]
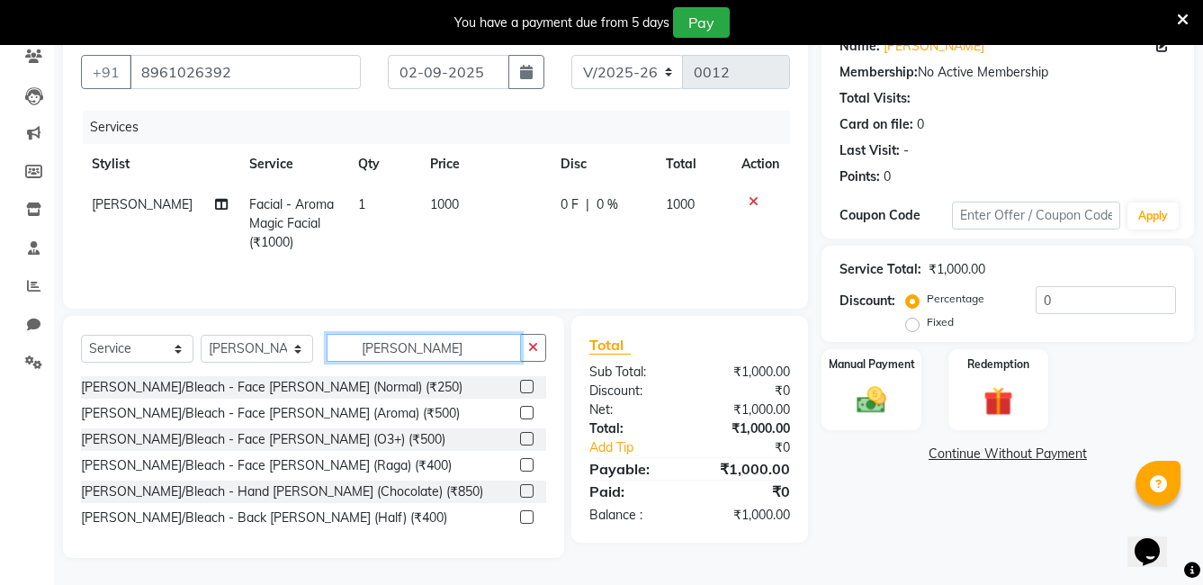
type input "[PERSON_NAME]"
click at [525, 415] on label at bounding box center [526, 412] width 13 height 13
click at [525, 415] on input "checkbox" at bounding box center [526, 414] width 12 height 12
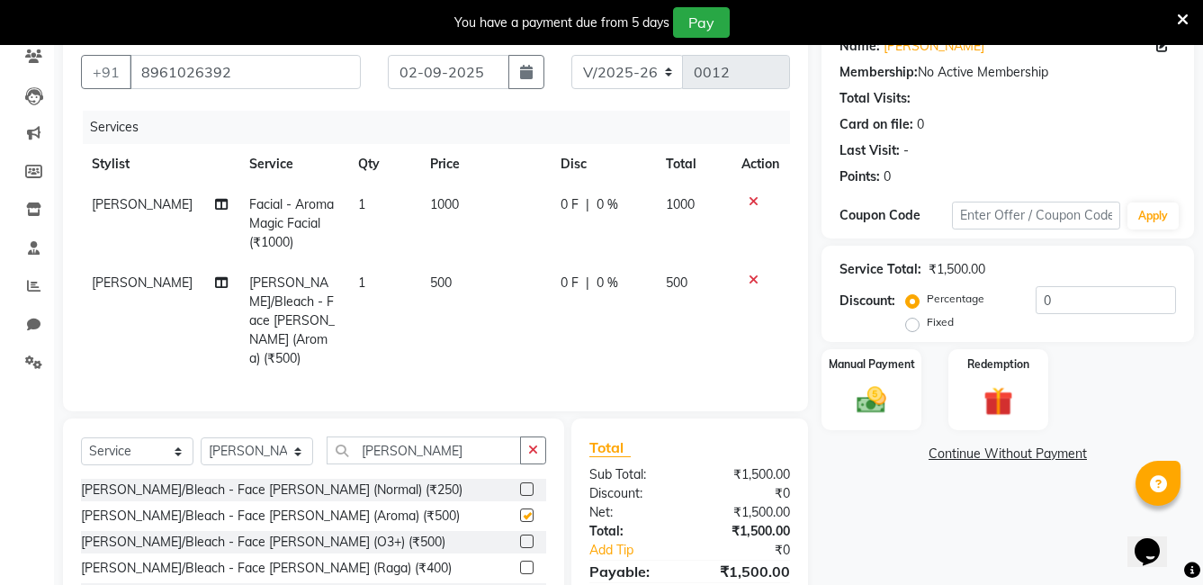
checkbox input "false"
click at [475, 436] on input "[PERSON_NAME]" at bounding box center [424, 450] width 194 height 28
type input "D"
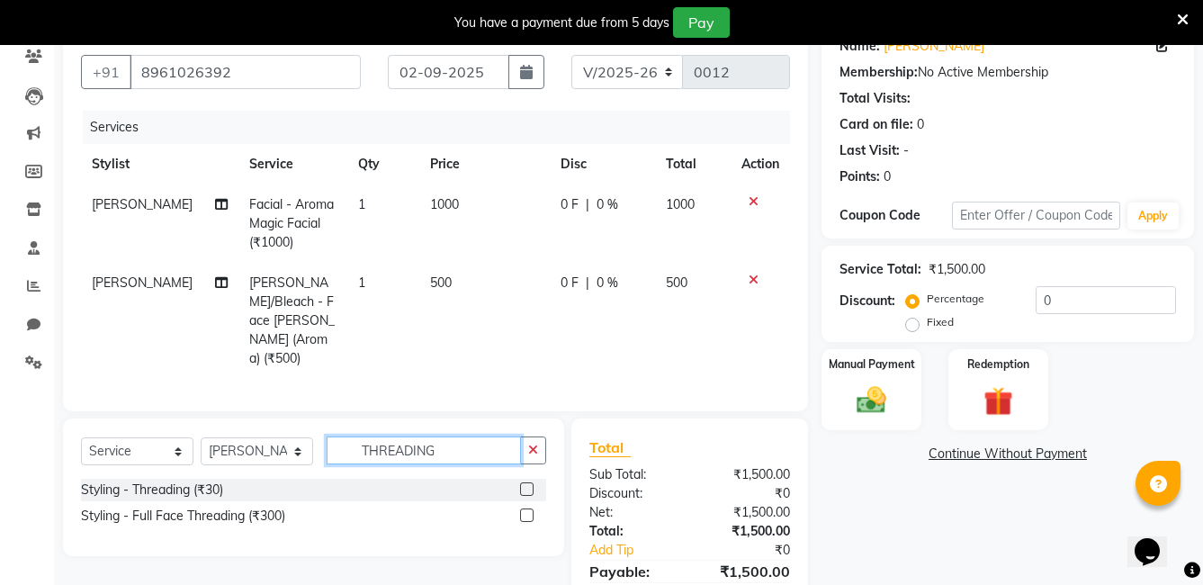
type input "THREADING"
click at [532, 482] on label at bounding box center [526, 488] width 13 height 13
click at [532, 484] on input "checkbox" at bounding box center [526, 490] width 12 height 12
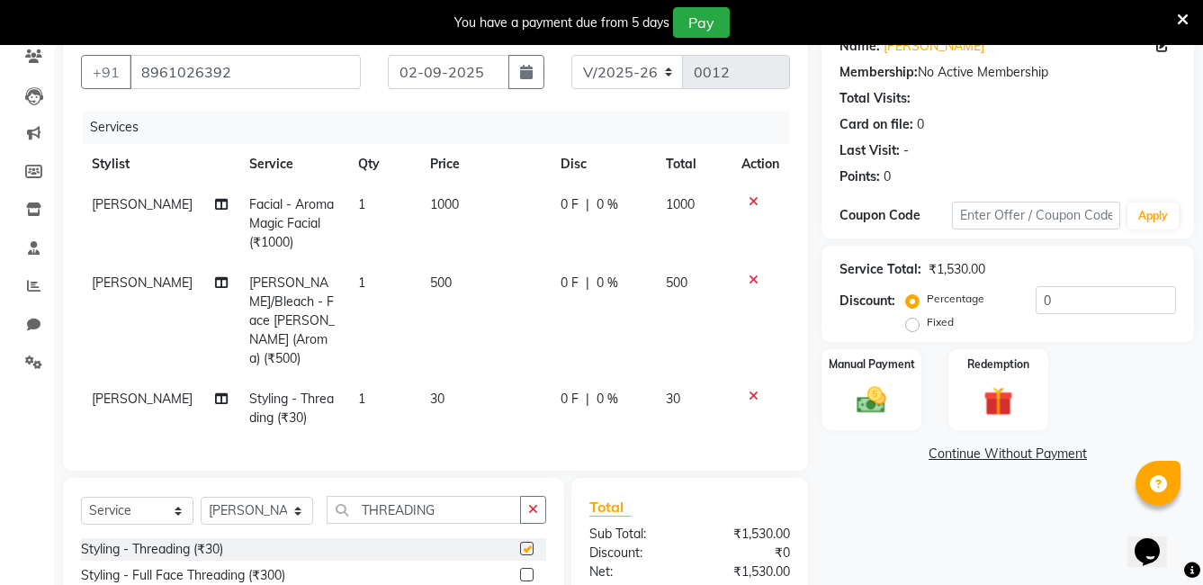
checkbox input "false"
click at [477, 496] on input "THREADING" at bounding box center [424, 510] width 194 height 28
type input "T"
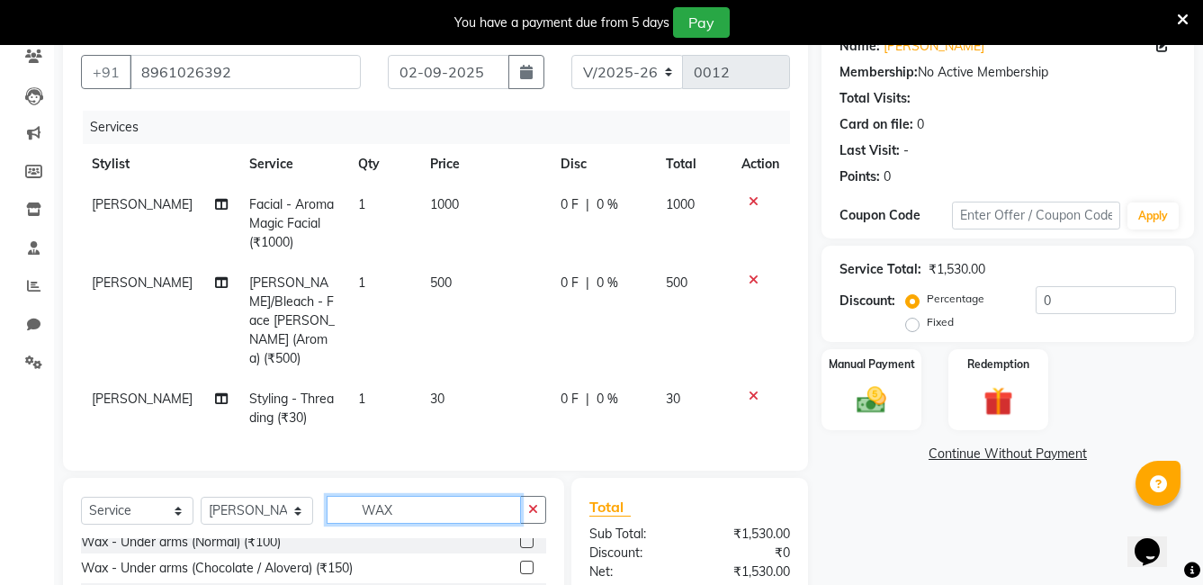
scroll to position [0, 0]
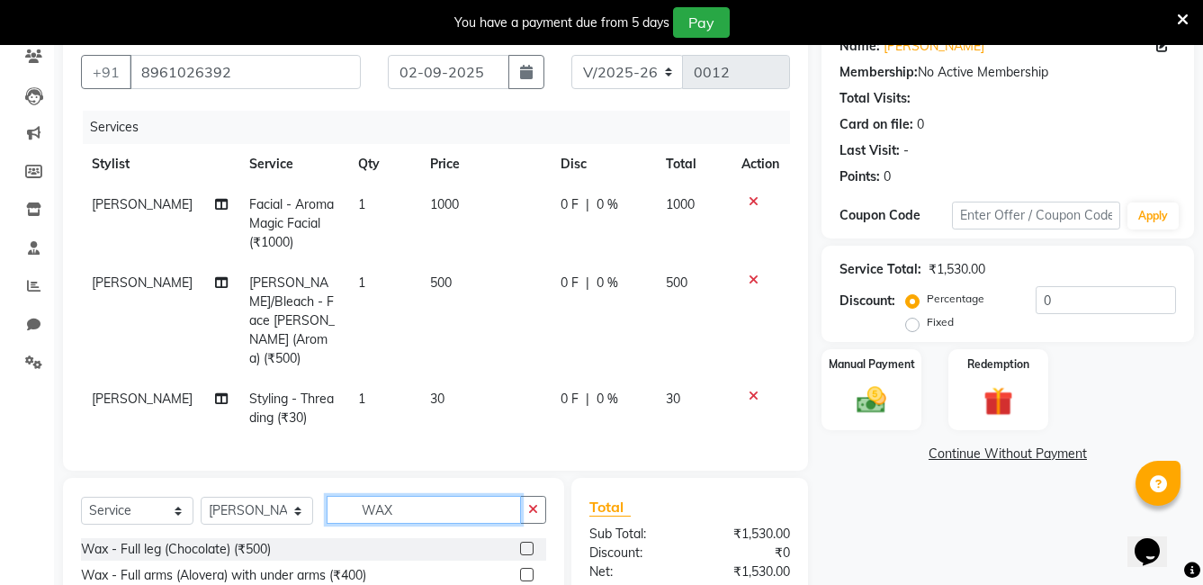
type input "WAX"
click at [520, 568] on label at bounding box center [526, 574] width 13 height 13
click at [520, 570] on input "checkbox" at bounding box center [526, 576] width 12 height 12
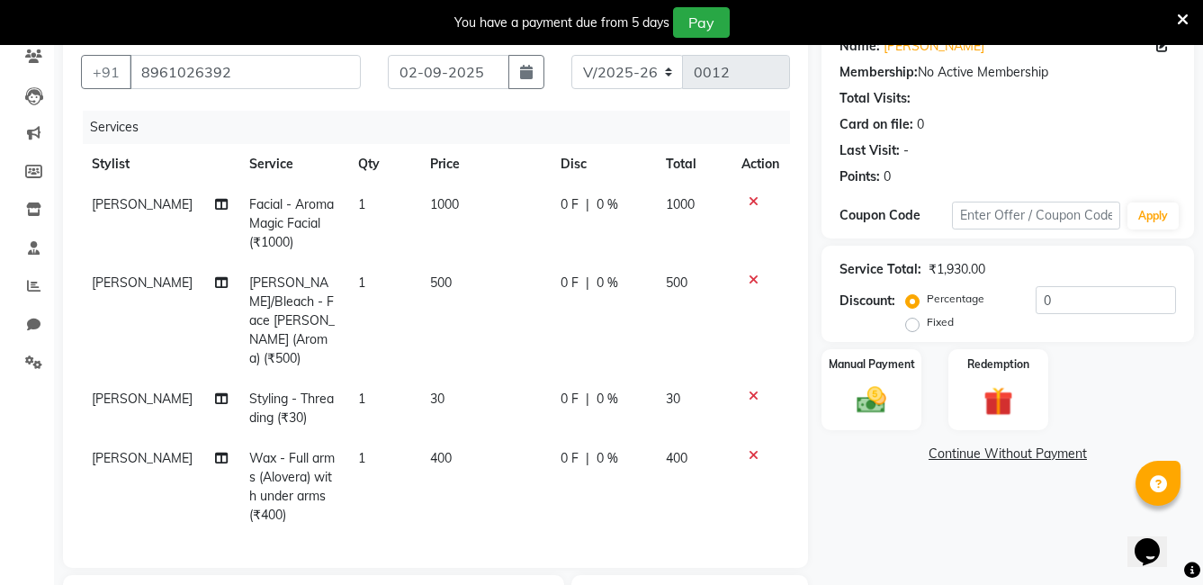
checkbox input "false"
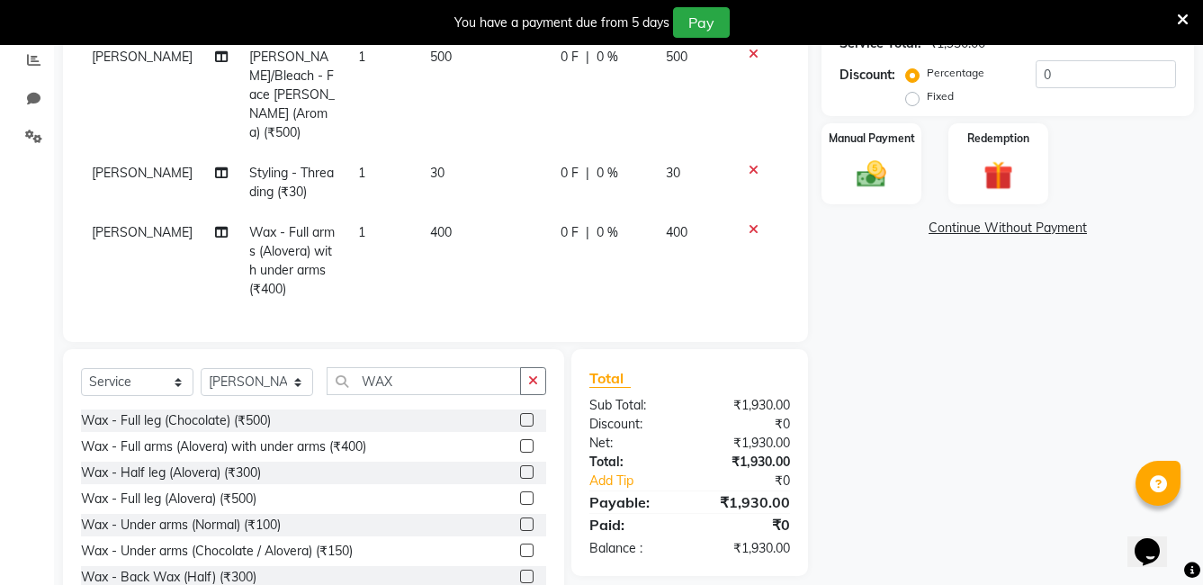
scroll to position [416, 0]
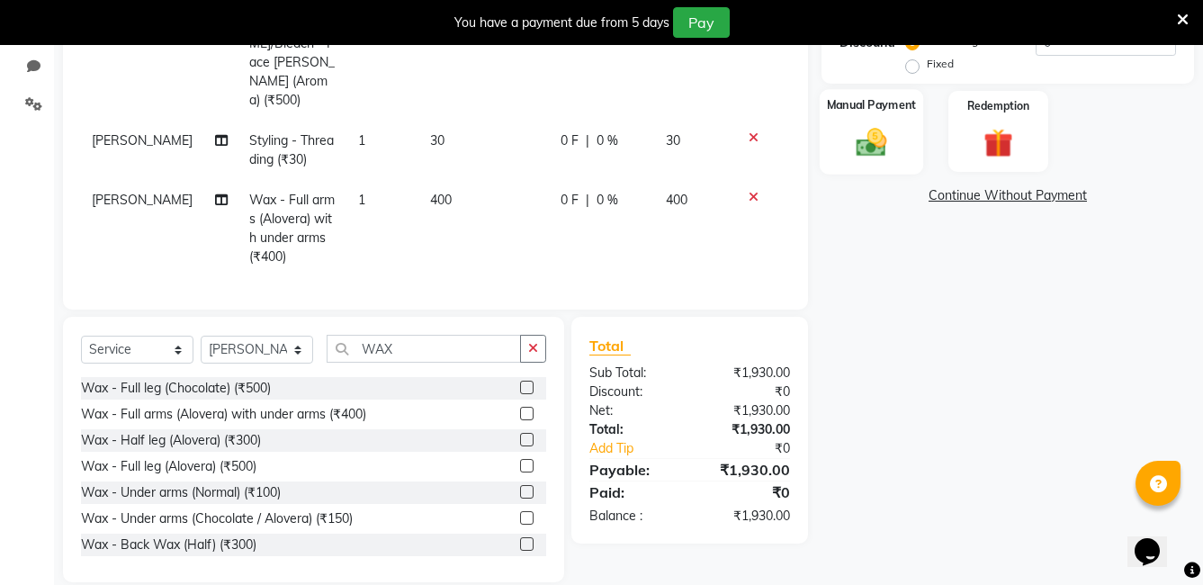
click at [866, 148] on img at bounding box center [871, 141] width 49 height 35
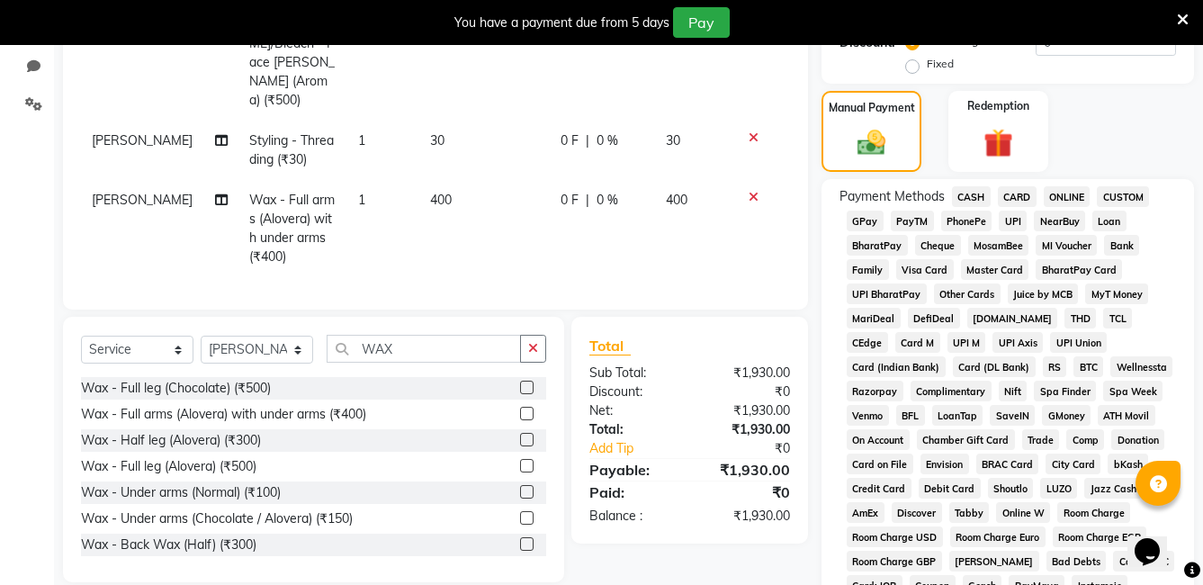
click at [1060, 197] on span "ONLINE" at bounding box center [1067, 196] width 47 height 21
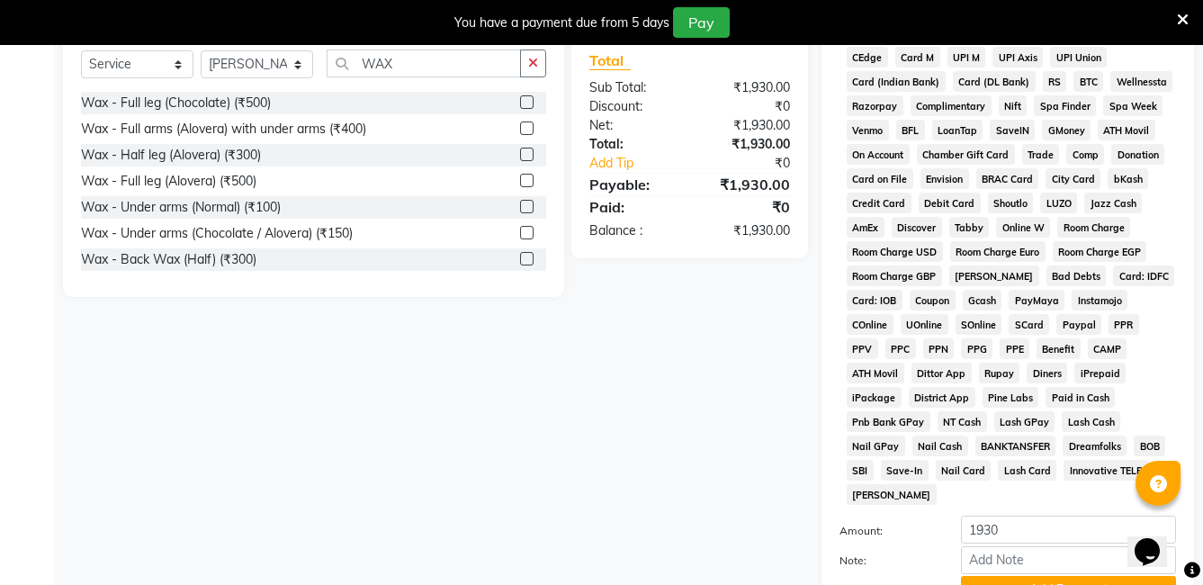
scroll to position [565, 0]
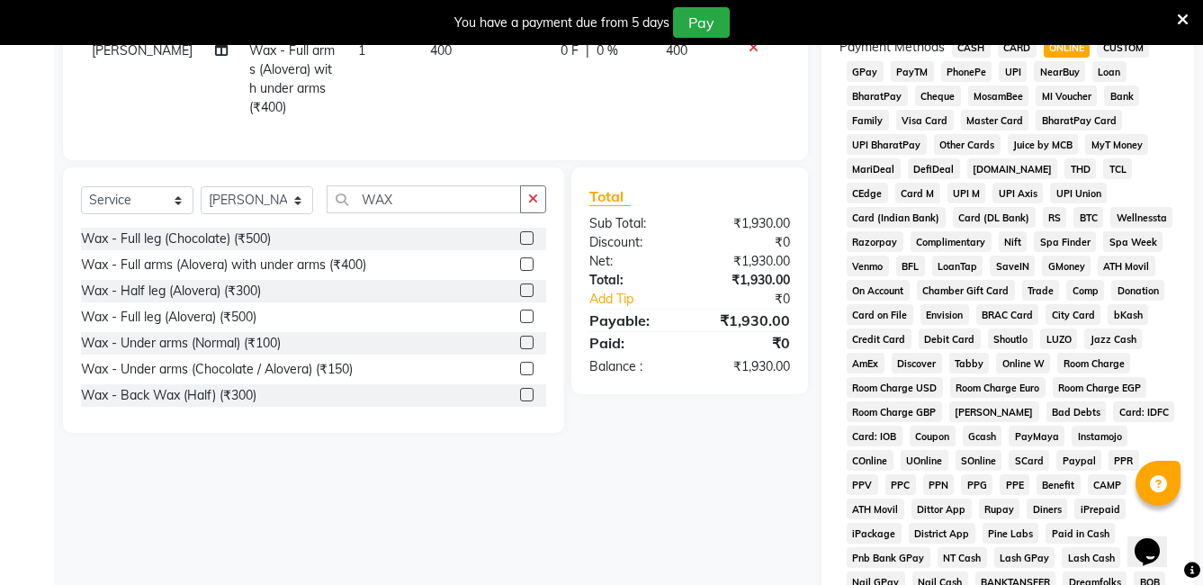
click at [865, 73] on span "GPay" at bounding box center [865, 71] width 37 height 21
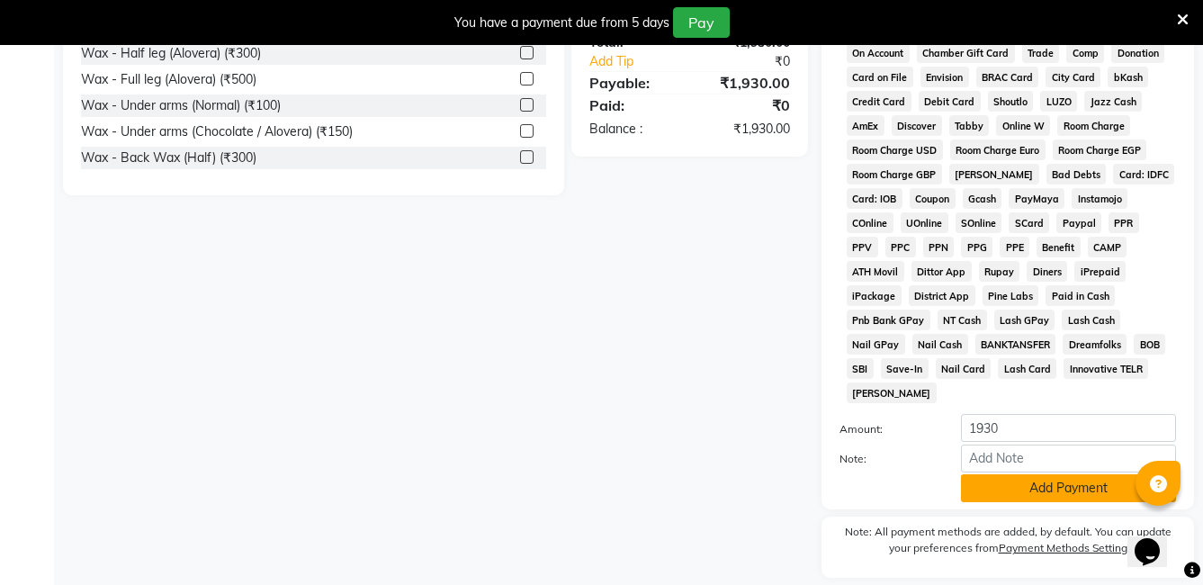
scroll to position [835, 0]
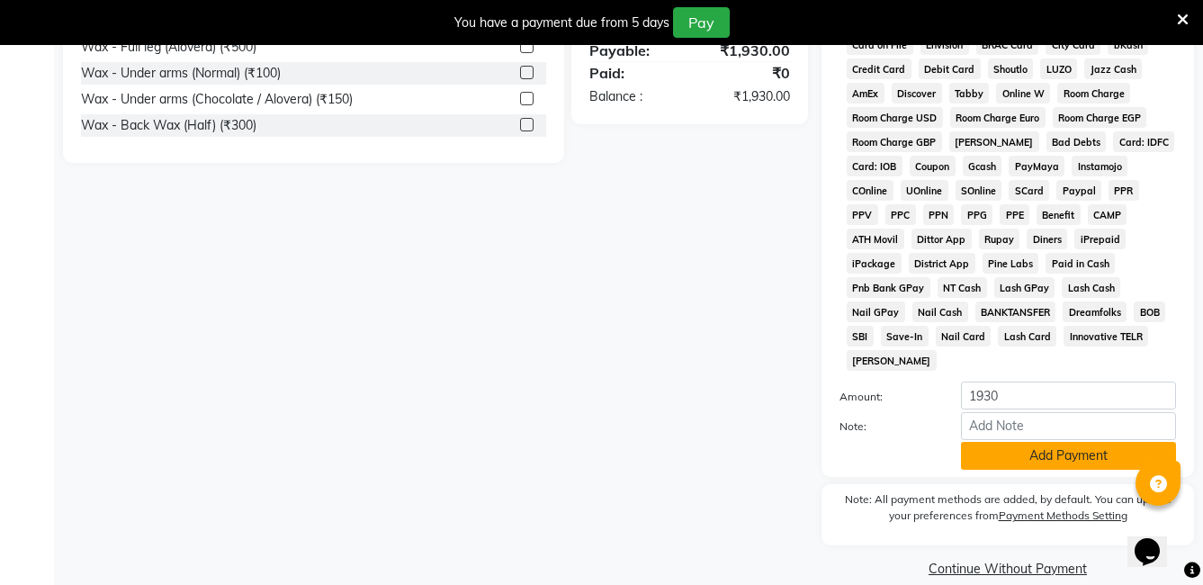
click at [1049, 442] on button "Add Payment" at bounding box center [1068, 456] width 215 height 28
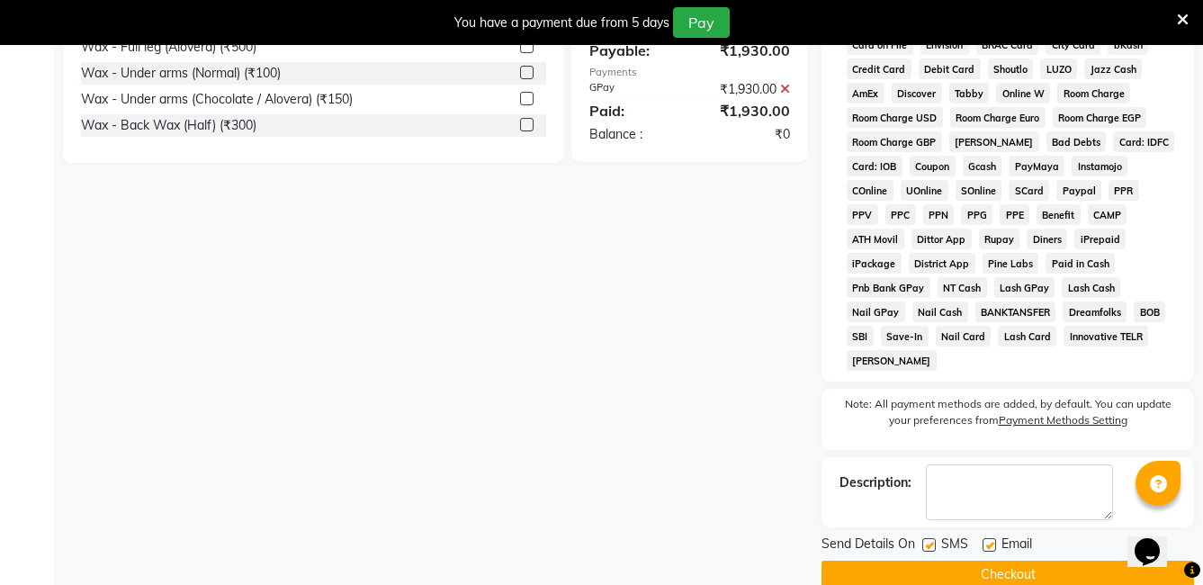
click at [998, 534] on div "Email" at bounding box center [1014, 545] width 64 height 22
click at [988, 538] on label at bounding box center [988, 544] width 13 height 13
click at [988, 540] on input "checkbox" at bounding box center [988, 546] width 12 height 12
checkbox input "false"
click at [982, 561] on button "Checkout" at bounding box center [1007, 575] width 372 height 28
